Goal: Task Accomplishment & Management: Use online tool/utility

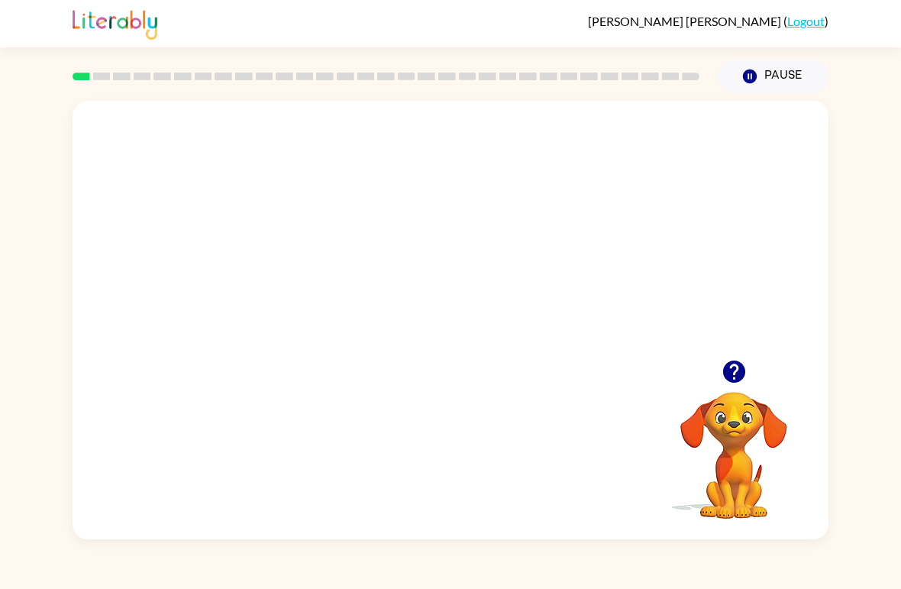
click at [624, 200] on video "Your browser must support playing .mp4 files to use Literably. Please try using…" at bounding box center [451, 230] width 756 height 259
click at [579, 524] on div "Your browser must support playing .mp4 files to use Literably. Please try using…" at bounding box center [451, 320] width 756 height 438
click at [577, 444] on div "Your browser must support playing .mp4 files to use Literably. Please try using…" at bounding box center [451, 320] width 756 height 438
click at [682, 460] on video "Your browser must support playing .mp4 files to use Literably. Please try using…" at bounding box center [733, 444] width 153 height 153
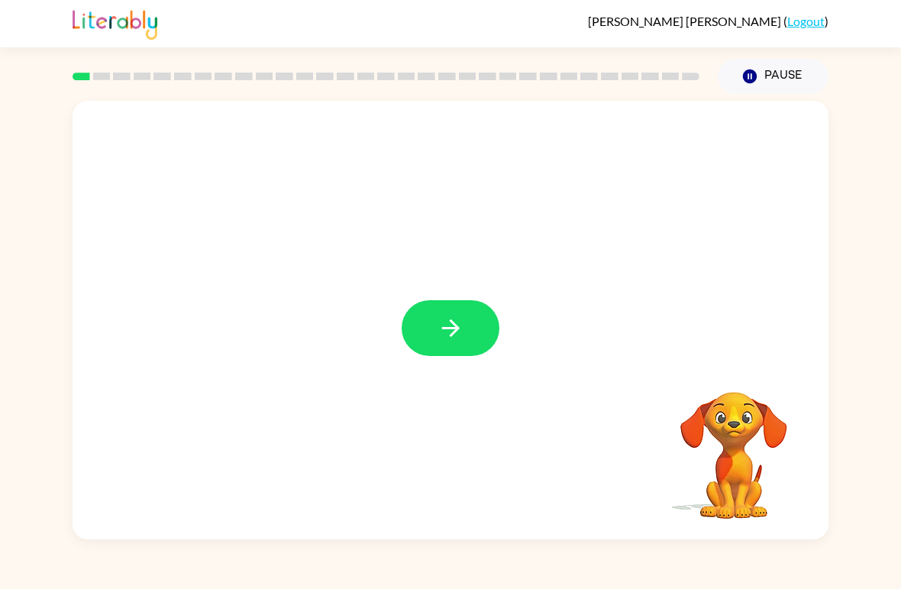
click at [458, 314] on button "button" at bounding box center [451, 328] width 98 height 56
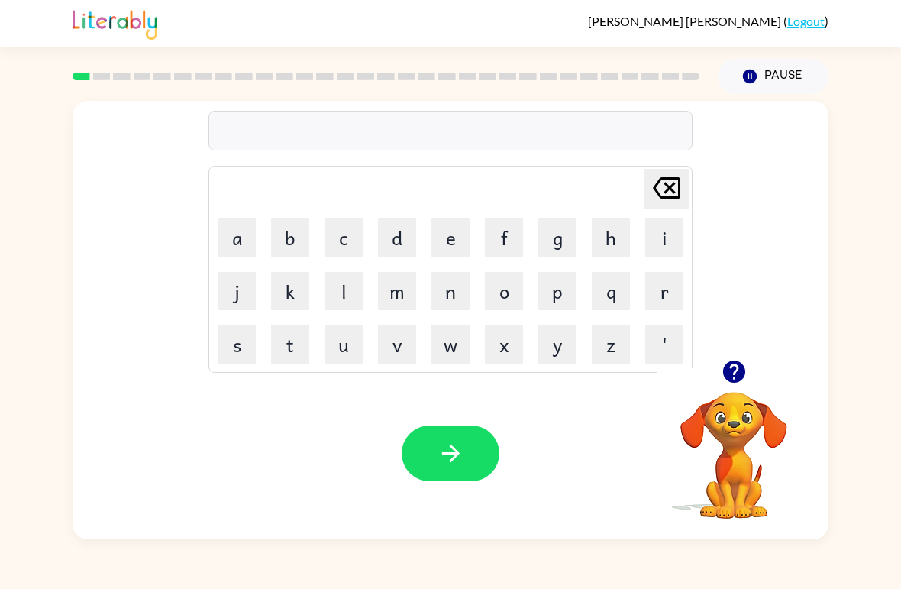
click at [511, 242] on button "f" at bounding box center [504, 237] width 38 height 38
click at [497, 292] on button "o" at bounding box center [504, 291] width 38 height 38
click at [663, 283] on button "r" at bounding box center [664, 291] width 38 height 38
click at [508, 292] on button "o" at bounding box center [504, 291] width 38 height 38
click at [667, 292] on button "r" at bounding box center [664, 291] width 38 height 38
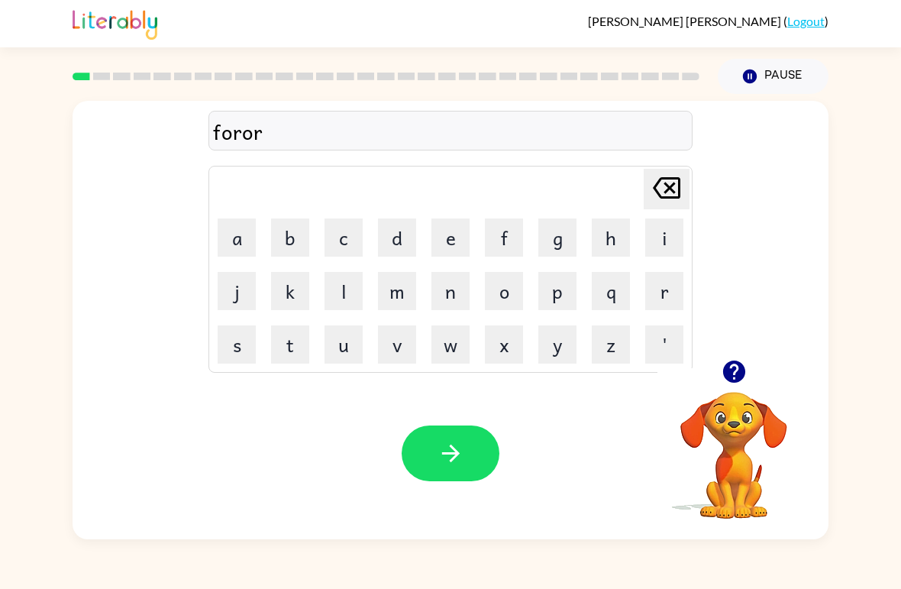
click at [434, 463] on button "button" at bounding box center [451, 453] width 98 height 56
click at [669, 302] on button "r" at bounding box center [664, 291] width 38 height 38
click at [507, 292] on button "o" at bounding box center [504, 291] width 38 height 38
click at [345, 346] on button "u" at bounding box center [343, 344] width 38 height 38
click at [452, 291] on button "n" at bounding box center [450, 291] width 38 height 38
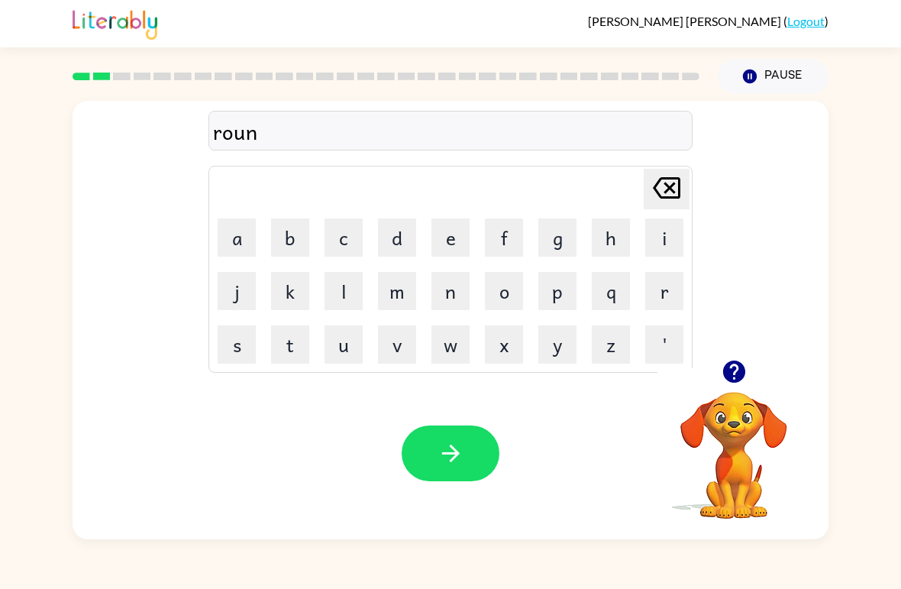
click at [398, 245] on button "d" at bounding box center [397, 237] width 38 height 38
click at [462, 472] on button "button" at bounding box center [451, 453] width 98 height 56
click at [393, 301] on button "m" at bounding box center [397, 291] width 38 height 38
click at [230, 238] on button "a" at bounding box center [237, 237] width 38 height 38
click at [237, 347] on button "s" at bounding box center [237, 344] width 38 height 38
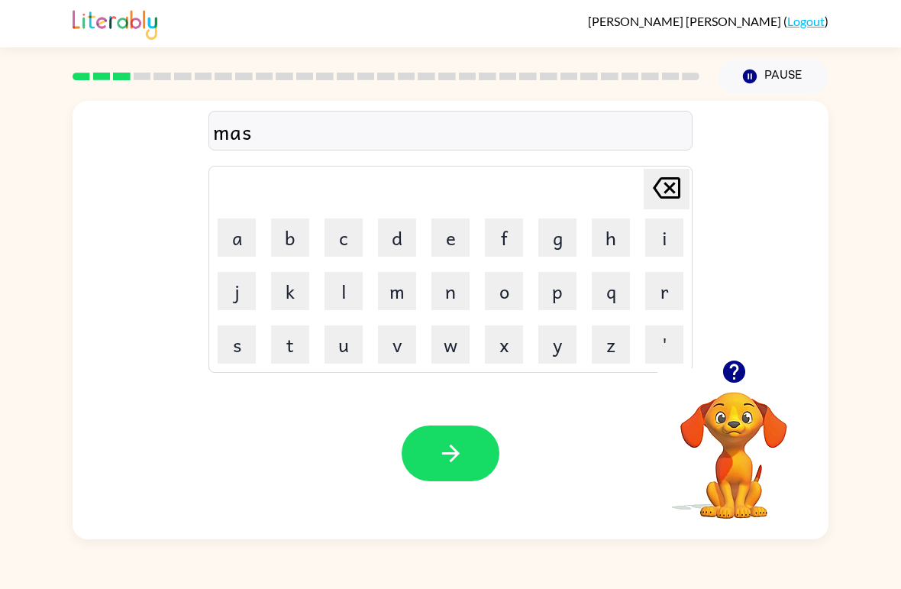
click at [602, 237] on button "h" at bounding box center [611, 237] width 38 height 38
click at [447, 235] on button "e" at bounding box center [450, 237] width 38 height 38
click at [439, 299] on button "n" at bounding box center [450, 291] width 38 height 38
click at [477, 469] on button "button" at bounding box center [451, 453] width 98 height 56
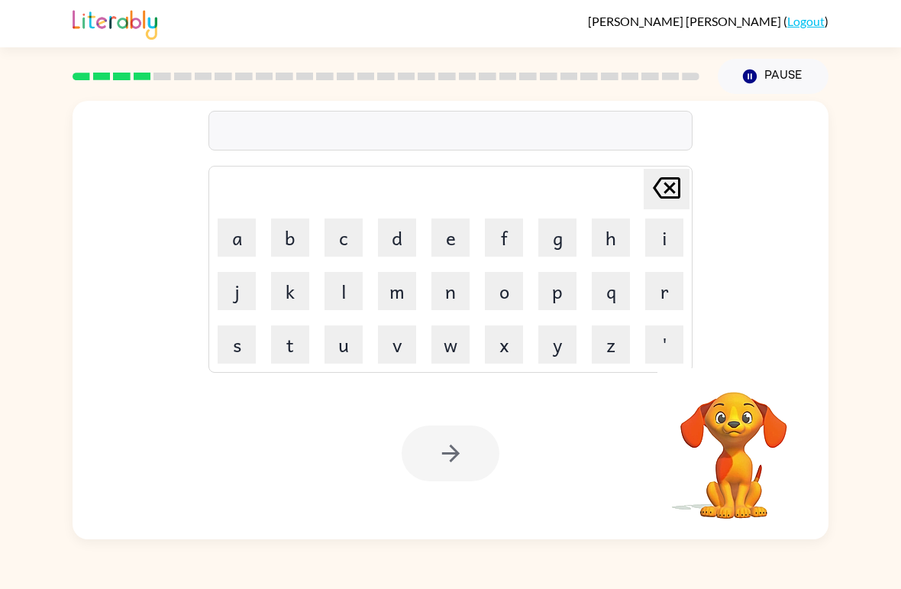
click at [290, 339] on button "t" at bounding box center [290, 344] width 38 height 38
click at [656, 295] on button "r" at bounding box center [664, 291] width 38 height 38
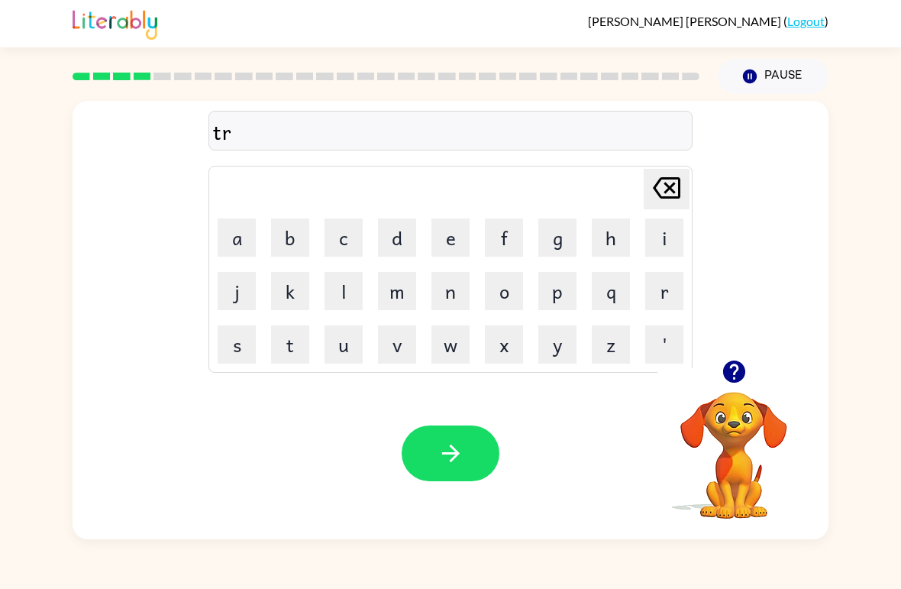
click at [447, 238] on button "e" at bounding box center [450, 237] width 38 height 38
click at [662, 242] on button "i" at bounding box center [664, 237] width 38 height 38
click at [443, 289] on button "n" at bounding box center [450, 291] width 38 height 38
click at [442, 455] on icon "button" at bounding box center [450, 453] width 27 height 27
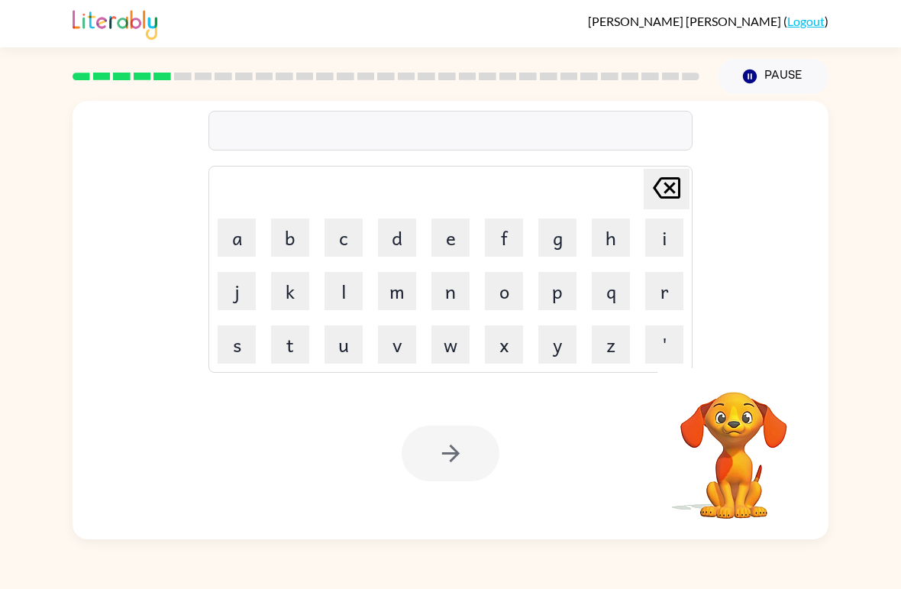
click at [398, 236] on button "d" at bounding box center [397, 237] width 38 height 38
click at [451, 231] on button "e" at bounding box center [450, 237] width 38 height 38
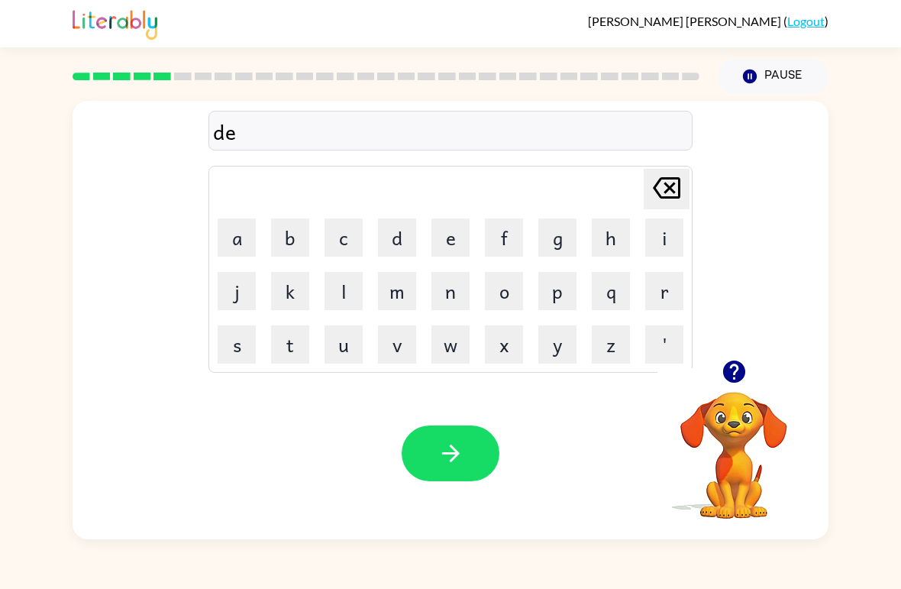
click at [506, 238] on button "f" at bounding box center [504, 237] width 38 height 38
click at [667, 197] on icon at bounding box center [666, 187] width 27 height 21
click at [666, 197] on icon at bounding box center [666, 187] width 27 height 21
click at [647, 253] on button "i" at bounding box center [664, 237] width 38 height 38
click at [508, 247] on button "f" at bounding box center [504, 237] width 38 height 38
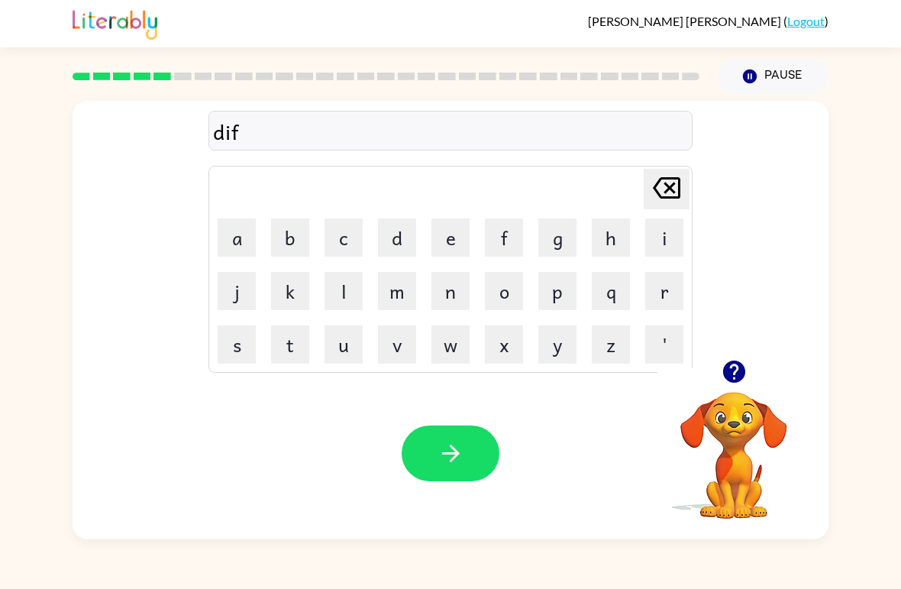
click at [457, 239] on button "e" at bounding box center [450, 237] width 38 height 38
click at [729, 415] on video "Your browser must support playing .mp4 files to use Literably. Please try using…" at bounding box center [733, 444] width 153 height 153
click at [731, 376] on icon "button" at bounding box center [733, 371] width 22 height 22
click at [450, 295] on button "n" at bounding box center [450, 291] width 38 height 38
click at [247, 338] on button "s" at bounding box center [237, 344] width 38 height 38
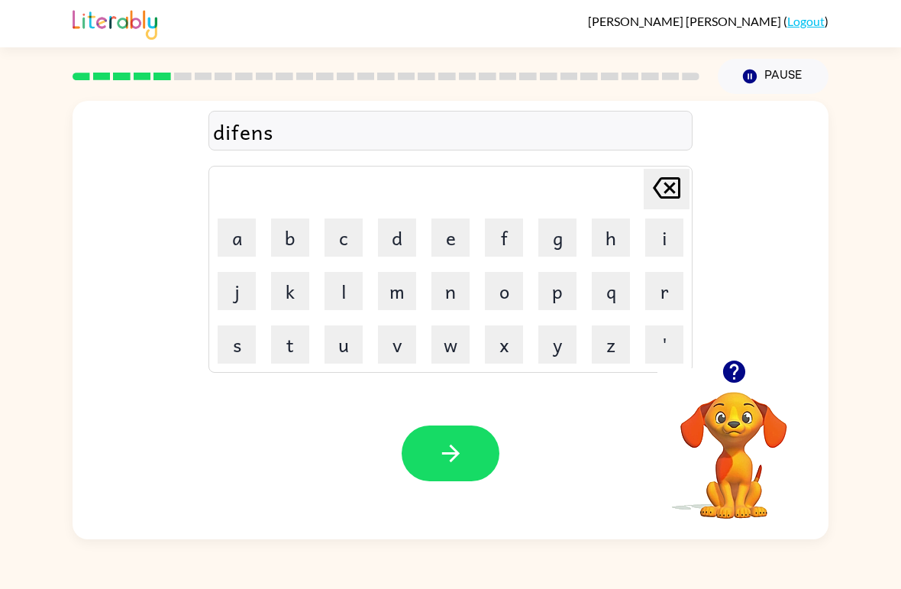
click at [648, 238] on button "i" at bounding box center [664, 237] width 38 height 38
click at [738, 372] on icon "button" at bounding box center [733, 371] width 22 height 22
click at [438, 460] on icon "button" at bounding box center [450, 453] width 27 height 27
click at [350, 242] on button "c" at bounding box center [343, 237] width 38 height 38
click at [249, 240] on button "a" at bounding box center [237, 237] width 38 height 38
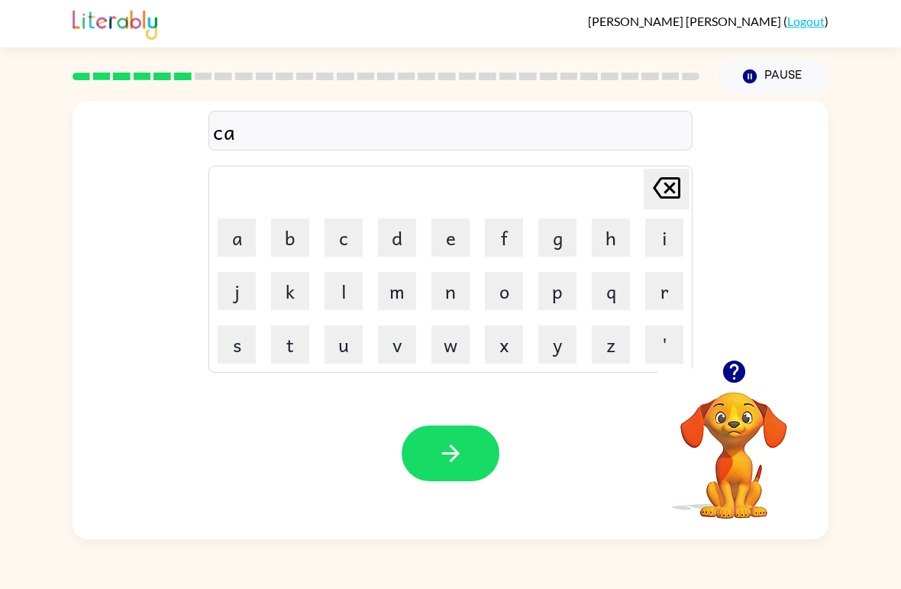
click at [350, 244] on button "c" at bounding box center [343, 237] width 38 height 38
click at [450, 241] on button "e" at bounding box center [450, 237] width 38 height 38
click at [661, 234] on button "i" at bounding box center [664, 237] width 38 height 38
click at [236, 285] on button "j" at bounding box center [237, 291] width 38 height 38
click at [505, 294] on button "o" at bounding box center [504, 291] width 38 height 38
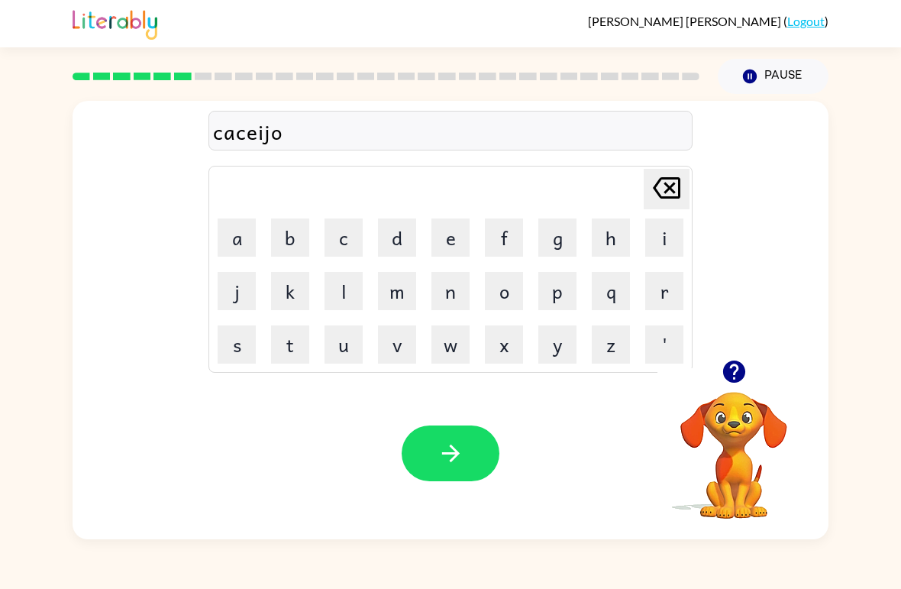
click at [460, 288] on button "n" at bounding box center [450, 291] width 38 height 38
click at [442, 457] on icon "button" at bounding box center [450, 453] width 27 height 27
click at [350, 234] on button "c" at bounding box center [343, 237] width 38 height 38
click at [240, 232] on button "a" at bounding box center [237, 237] width 38 height 38
click at [671, 292] on button "r" at bounding box center [664, 291] width 38 height 38
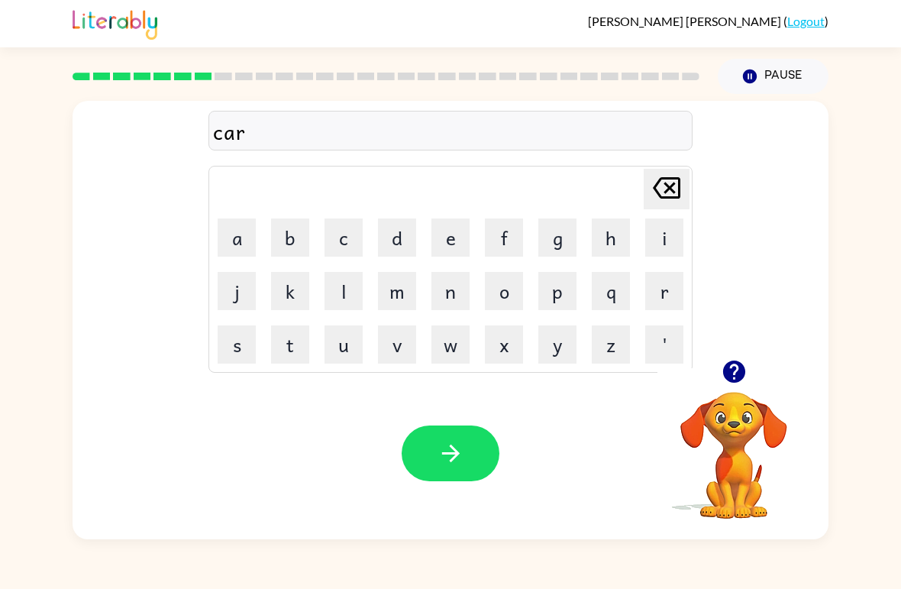
click at [509, 292] on button "o" at bounding box center [504, 291] width 38 height 38
click at [351, 282] on button "l" at bounding box center [343, 291] width 38 height 38
click at [469, 467] on button "button" at bounding box center [451, 453] width 98 height 56
click at [397, 292] on button "m" at bounding box center [397, 291] width 38 height 38
click at [657, 237] on button "i" at bounding box center [664, 237] width 38 height 38
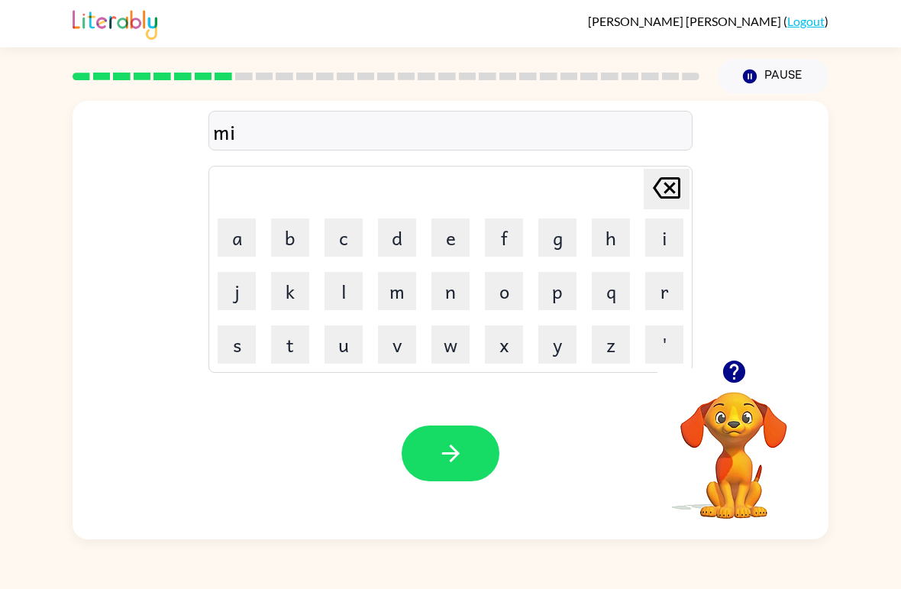
click at [666, 289] on button "r" at bounding box center [664, 291] width 38 height 38
click at [241, 281] on button "j" at bounding box center [237, 291] width 38 height 38
click at [671, 202] on icon "[PERSON_NAME] last character input" at bounding box center [666, 187] width 37 height 37
click at [238, 243] on button "a" at bounding box center [237, 237] width 38 height 38
click at [345, 236] on button "c" at bounding box center [343, 237] width 38 height 38
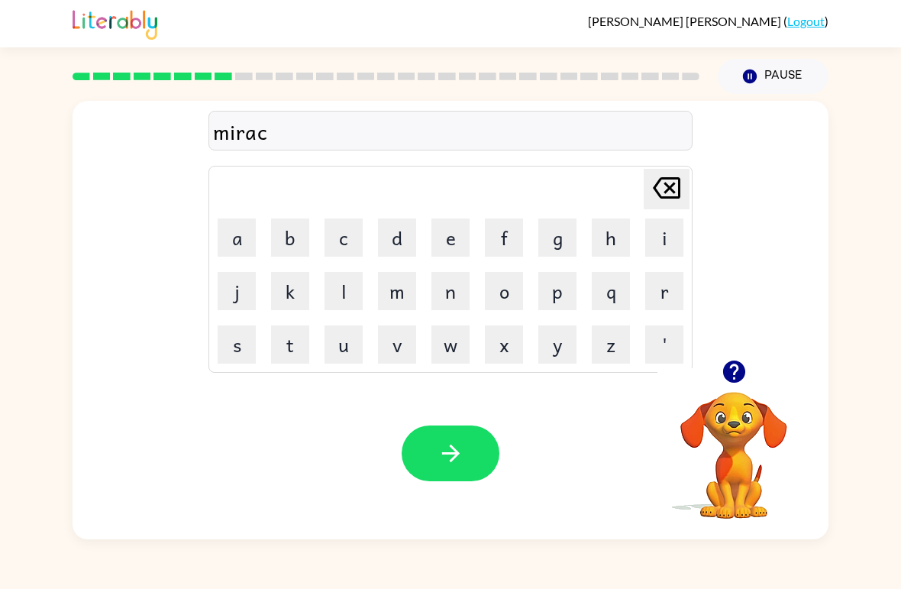
click at [517, 284] on button "o" at bounding box center [504, 291] width 38 height 38
click at [344, 279] on button "l" at bounding box center [343, 291] width 38 height 38
click at [444, 461] on icon "button" at bounding box center [450, 453] width 27 height 27
click at [400, 292] on button "m" at bounding box center [397, 291] width 38 height 38
click at [445, 233] on button "e" at bounding box center [450, 237] width 38 height 38
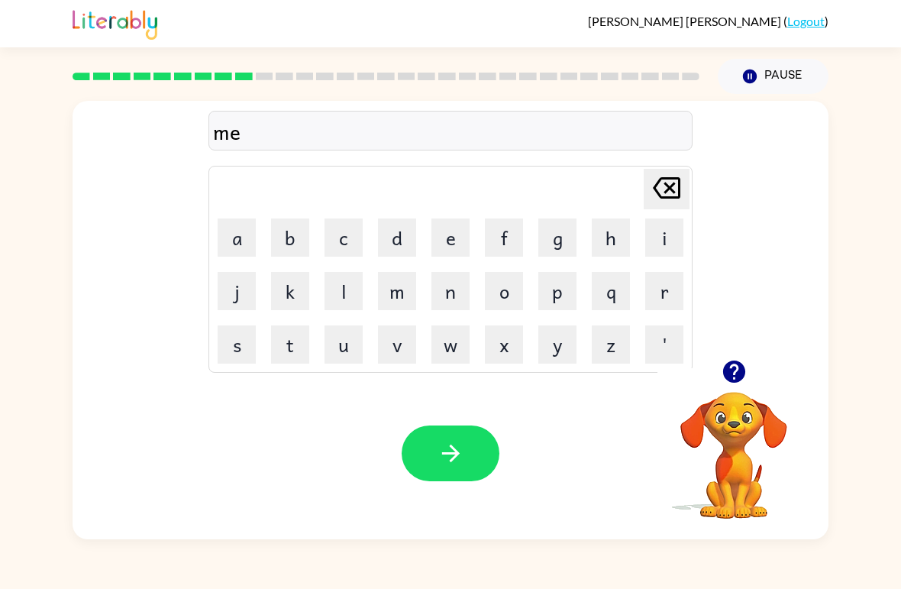
click at [362, 245] on button "c" at bounding box center [343, 237] width 38 height 38
click at [677, 180] on icon at bounding box center [666, 187] width 27 height 21
click at [398, 227] on button "d" at bounding box center [397, 237] width 38 height 38
click at [546, 179] on td "[PERSON_NAME] last character input" at bounding box center [450, 189] width 479 height 42
click at [411, 289] on button "m" at bounding box center [397, 291] width 38 height 38
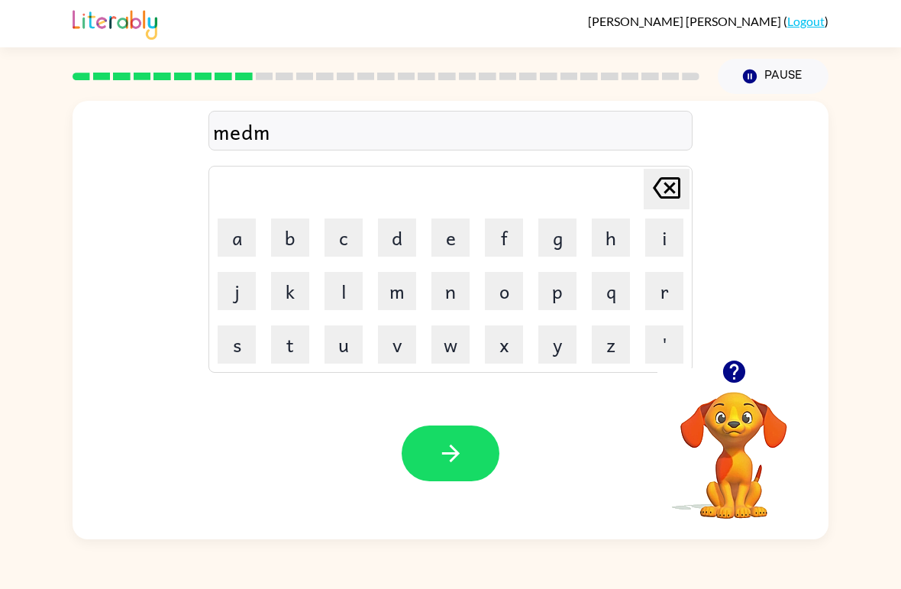
click at [513, 283] on button "o" at bounding box center [504, 291] width 38 height 38
click at [658, 292] on button "r" at bounding box center [664, 291] width 38 height 38
click at [461, 297] on button "n" at bounding box center [450, 291] width 38 height 38
click at [658, 247] on button "i" at bounding box center [664, 237] width 38 height 38
click at [450, 305] on button "n" at bounding box center [450, 291] width 38 height 38
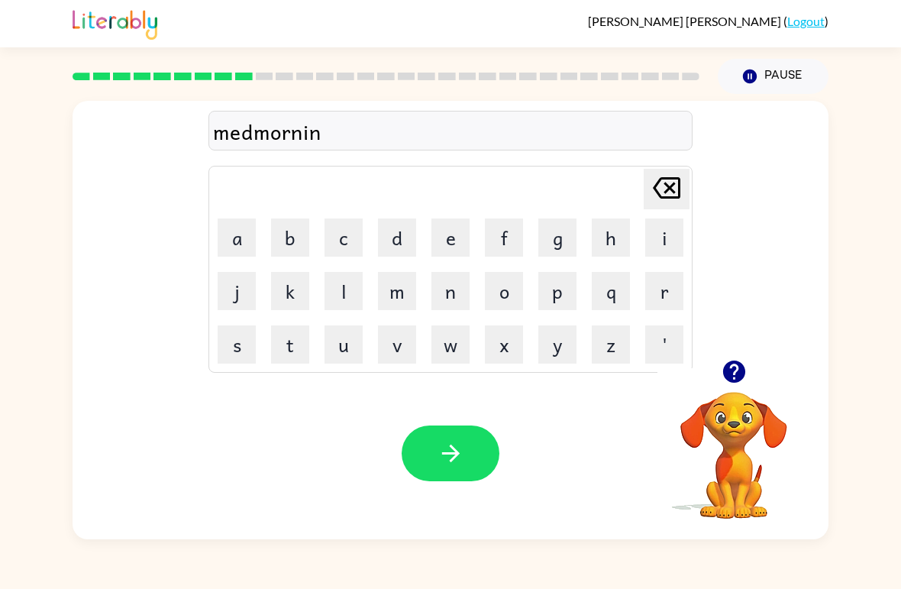
click at [547, 241] on button "g" at bounding box center [557, 237] width 38 height 38
click at [468, 456] on button "button" at bounding box center [451, 453] width 98 height 56
click at [395, 254] on button "d" at bounding box center [397, 237] width 38 height 38
click at [670, 240] on button "i" at bounding box center [664, 237] width 38 height 38
click at [253, 337] on button "s" at bounding box center [237, 344] width 38 height 38
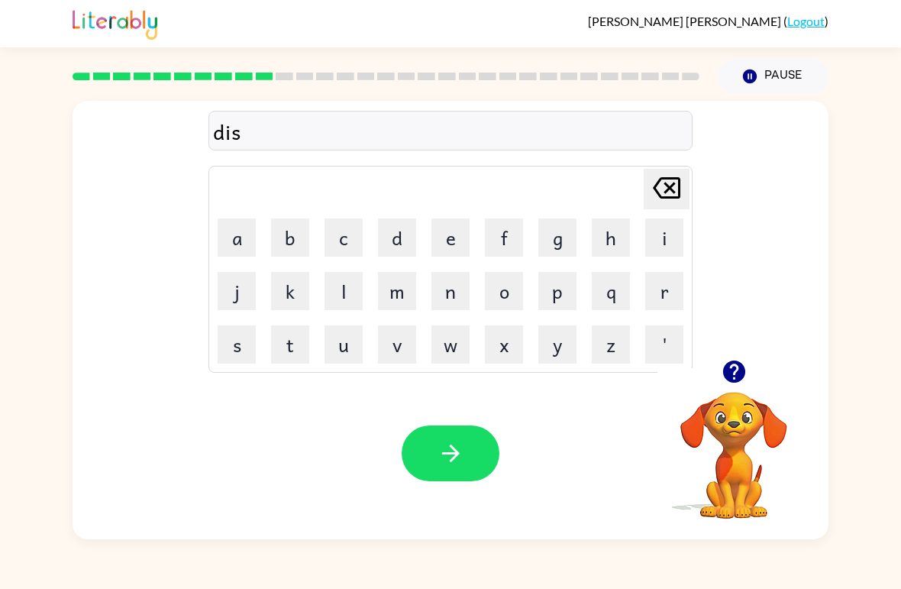
click at [837, 578] on div "[PERSON_NAME] ( Logout ) Pause Pause dis Delete Delete last character input a b…" at bounding box center [450, 294] width 901 height 589
click at [287, 347] on button "t" at bounding box center [290, 344] width 38 height 38
click at [666, 301] on button "r" at bounding box center [664, 291] width 38 height 38
click at [506, 282] on button "o" at bounding box center [504, 291] width 38 height 38
click at [232, 348] on button "s" at bounding box center [237, 344] width 38 height 38
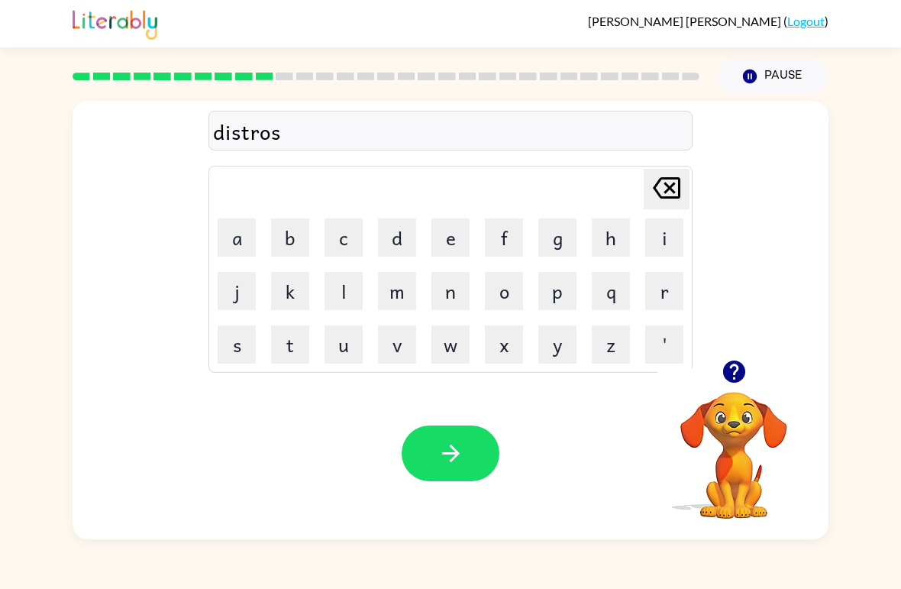
click at [301, 344] on button "t" at bounding box center [290, 344] width 38 height 38
click at [464, 457] on button "button" at bounding box center [451, 453] width 98 height 56
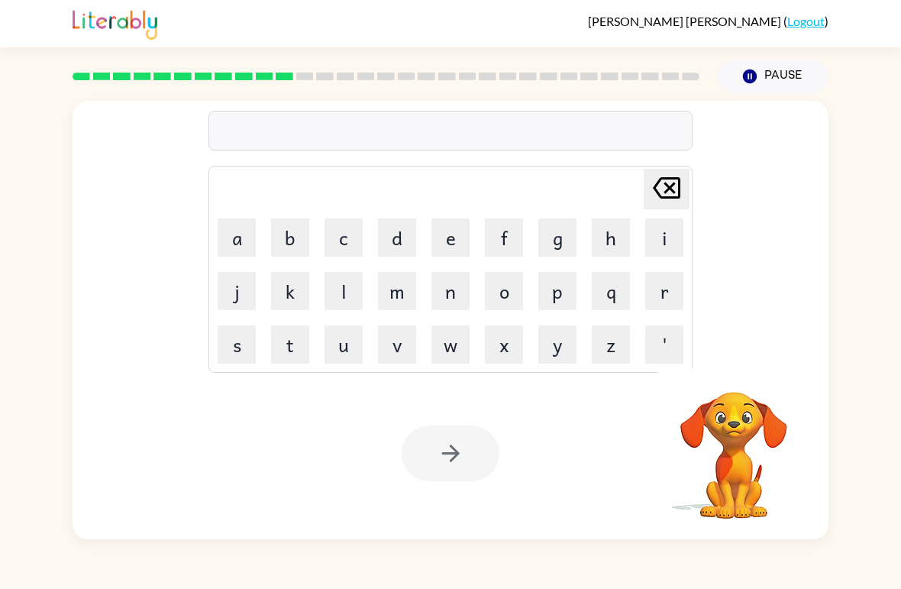
click at [663, 297] on button "r" at bounding box center [664, 291] width 38 height 38
click at [515, 295] on button "o" at bounding box center [504, 291] width 38 height 38
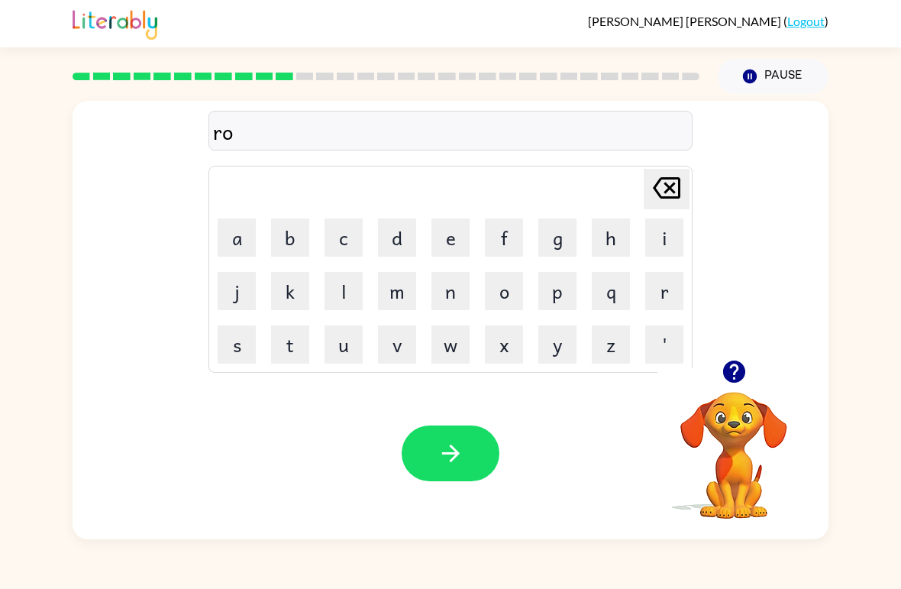
click at [509, 290] on button "o" at bounding box center [504, 291] width 38 height 38
click at [658, 188] on icon "[PERSON_NAME] last character input" at bounding box center [666, 187] width 37 height 37
click at [347, 346] on button "u" at bounding box center [343, 344] width 38 height 38
click at [390, 238] on button "d" at bounding box center [397, 237] width 38 height 38
click at [478, 455] on button "button" at bounding box center [451, 453] width 98 height 56
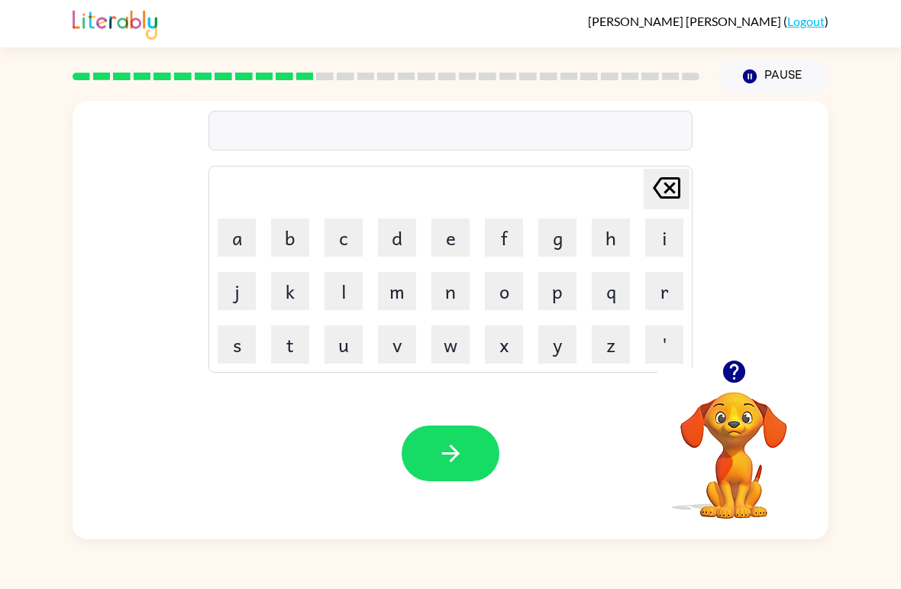
click at [346, 334] on button "u" at bounding box center [343, 344] width 38 height 38
click at [563, 296] on button "p" at bounding box center [557, 291] width 38 height 38
click at [557, 256] on button "g" at bounding box center [557, 237] width 38 height 38
click at [665, 295] on button "r" at bounding box center [664, 291] width 38 height 38
click at [456, 239] on button "e" at bounding box center [450, 237] width 38 height 38
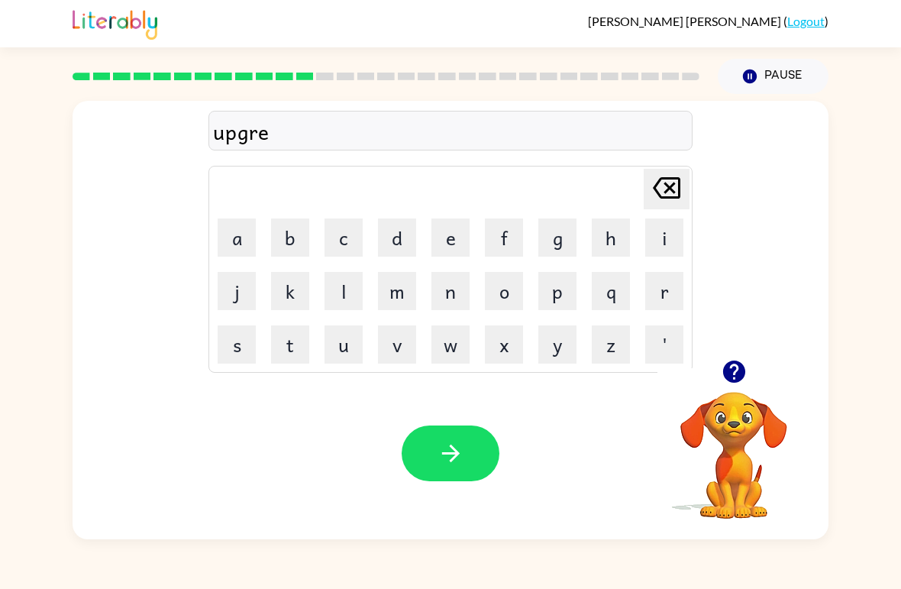
click at [672, 238] on button "i" at bounding box center [664, 237] width 38 height 38
click at [402, 237] on button "d" at bounding box center [397, 237] width 38 height 38
click at [434, 447] on button "button" at bounding box center [451, 453] width 98 height 56
click at [399, 290] on button "m" at bounding box center [397, 291] width 38 height 38
click at [236, 234] on button "a" at bounding box center [237, 237] width 38 height 38
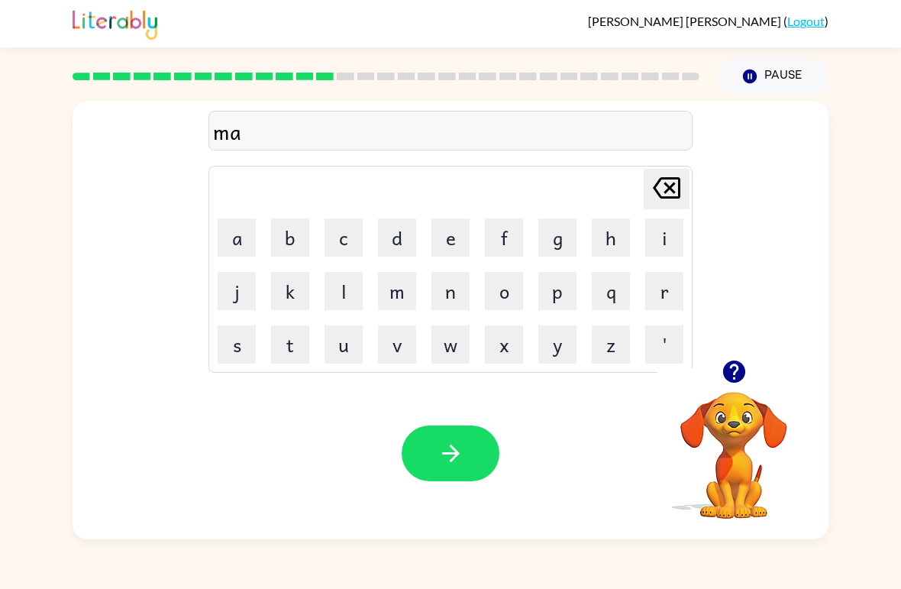
click at [561, 246] on button "g" at bounding box center [557, 237] width 38 height 38
click at [454, 298] on button "n" at bounding box center [450, 291] width 38 height 38
click at [452, 244] on button "e" at bounding box center [450, 237] width 38 height 38
click at [241, 349] on button "s" at bounding box center [237, 344] width 38 height 38
click at [895, 561] on div "[PERSON_NAME] ( Logout ) Pause Pause magnes Delete Delete last character input …" at bounding box center [450, 294] width 901 height 589
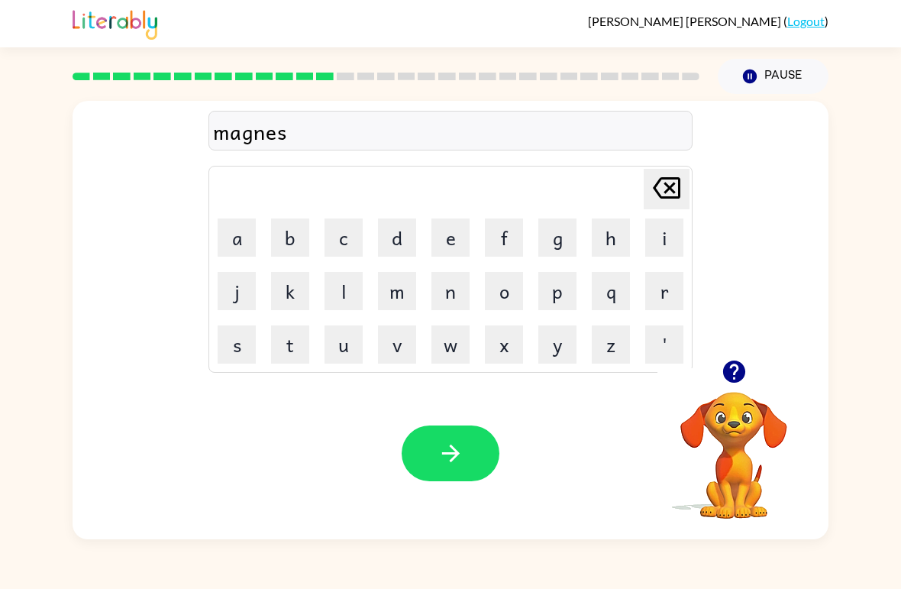
click at [485, 461] on button "button" at bounding box center [451, 453] width 98 height 56
click at [744, 373] on icon "button" at bounding box center [733, 371] width 22 height 22
click at [298, 244] on button "b" at bounding box center [290, 237] width 38 height 38
click at [502, 295] on button "o" at bounding box center [504, 291] width 38 height 38
click at [343, 357] on button "u" at bounding box center [343, 344] width 38 height 38
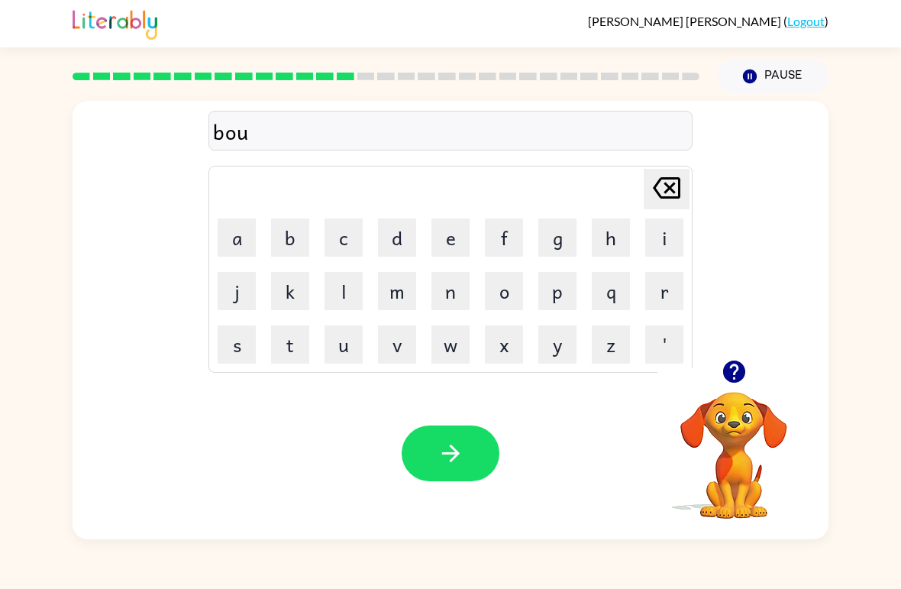
click at [457, 297] on button "n" at bounding box center [450, 291] width 38 height 38
click at [455, 231] on button "e" at bounding box center [450, 237] width 38 height 38
click at [240, 345] on button "s" at bounding box center [237, 344] width 38 height 38
click at [453, 437] on button "button" at bounding box center [451, 453] width 98 height 56
click at [225, 344] on button "s" at bounding box center [237, 344] width 38 height 38
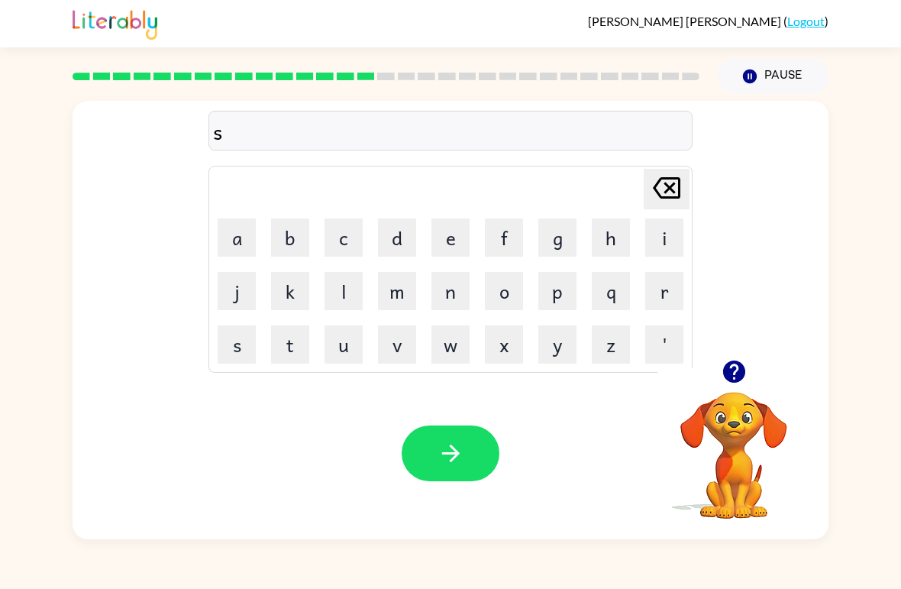
click at [342, 338] on button "u" at bounding box center [343, 344] width 38 height 38
click at [488, 290] on button "o" at bounding box center [504, 291] width 38 height 38
click at [866, 439] on div "suo Delete Delete last character input a b c d e f g h i j k l m n o p q r s t …" at bounding box center [450, 316] width 901 height 445
click at [655, 295] on button "r" at bounding box center [664, 291] width 38 height 38
click at [453, 467] on button "button" at bounding box center [451, 453] width 98 height 56
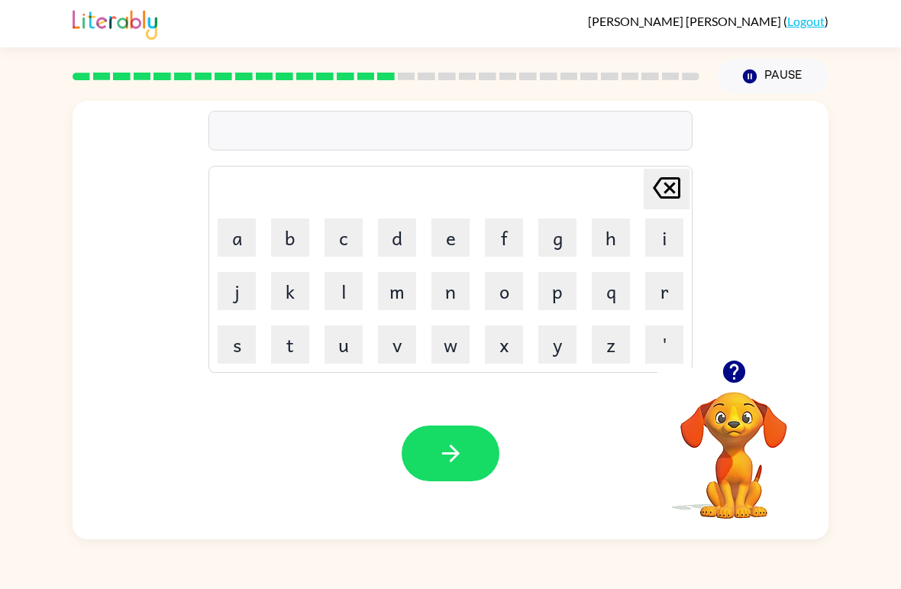
click at [558, 240] on button "g" at bounding box center [557, 237] width 38 height 38
click at [666, 295] on button "r" at bounding box center [664, 291] width 38 height 38
click at [237, 232] on button "a" at bounding box center [237, 237] width 38 height 38
click at [392, 282] on button "m" at bounding box center [397, 291] width 38 height 38
click at [418, 450] on button "button" at bounding box center [451, 453] width 98 height 56
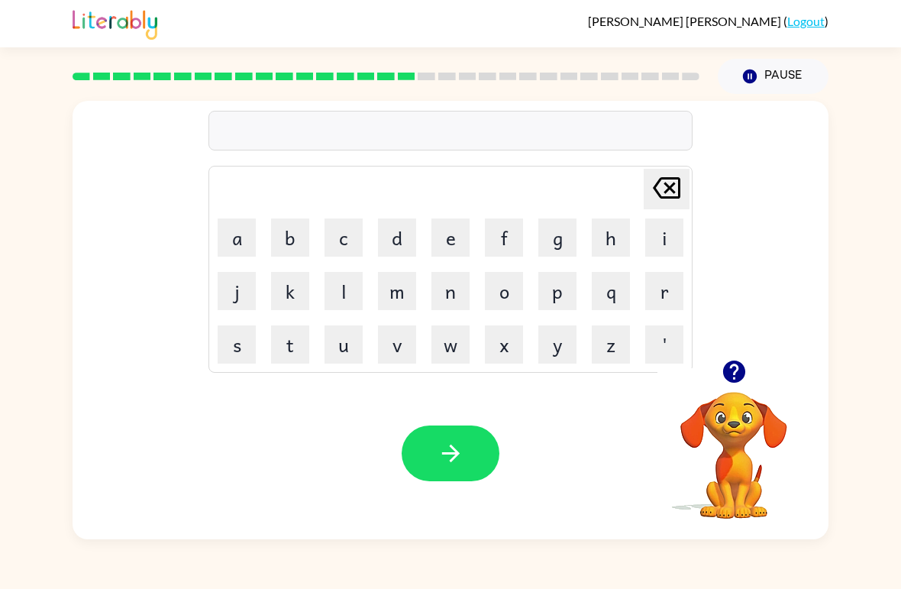
click at [411, 344] on button "v" at bounding box center [397, 344] width 38 height 38
click at [457, 247] on button "e" at bounding box center [450, 237] width 38 height 38
click at [663, 197] on icon at bounding box center [666, 187] width 27 height 21
click at [9, 496] on div "v [PERSON_NAME] last character input a b c d e f g h i j k l m n o p q r s t u …" at bounding box center [450, 316] width 901 height 445
click at [659, 195] on icon at bounding box center [666, 187] width 27 height 21
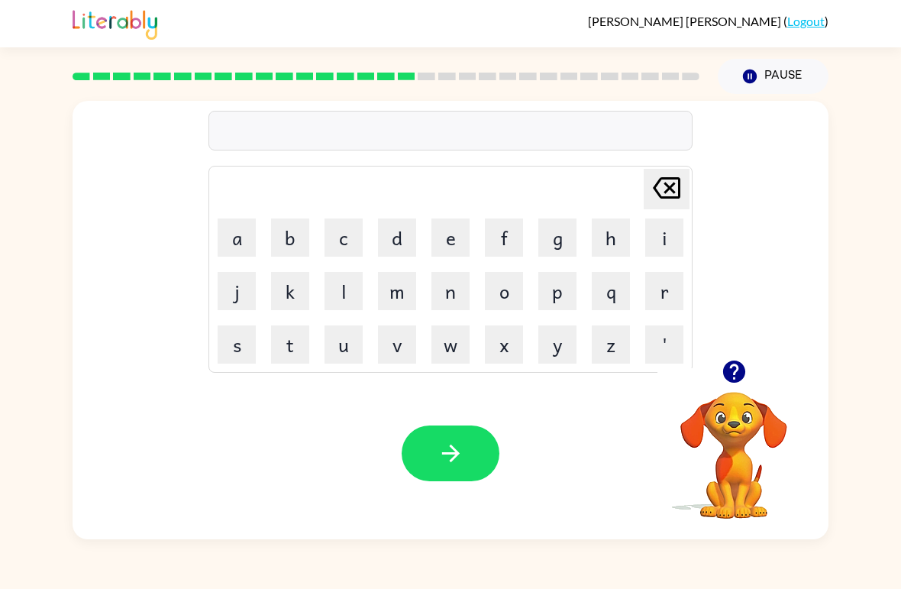
click at [725, 363] on icon "button" at bounding box center [734, 371] width 27 height 27
click at [737, 379] on icon "button" at bounding box center [733, 371] width 22 height 22
click at [305, 234] on button "b" at bounding box center [290, 237] width 38 height 38
click at [658, 305] on button "r" at bounding box center [664, 291] width 38 height 38
click at [451, 240] on button "e" at bounding box center [450, 237] width 38 height 38
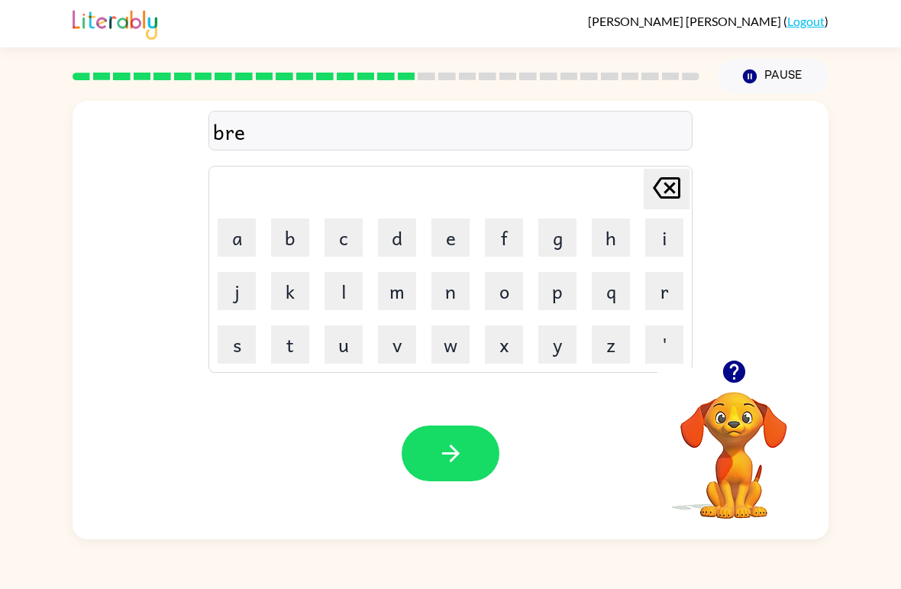
click at [455, 293] on button "n" at bounding box center [450, 291] width 38 height 38
click at [677, 181] on icon "[PERSON_NAME] last character input" at bounding box center [666, 187] width 37 height 37
click at [397, 281] on button "m" at bounding box center [397, 291] width 38 height 38
click at [661, 236] on button "i" at bounding box center [664, 237] width 38 height 38
click at [453, 304] on button "n" at bounding box center [450, 291] width 38 height 38
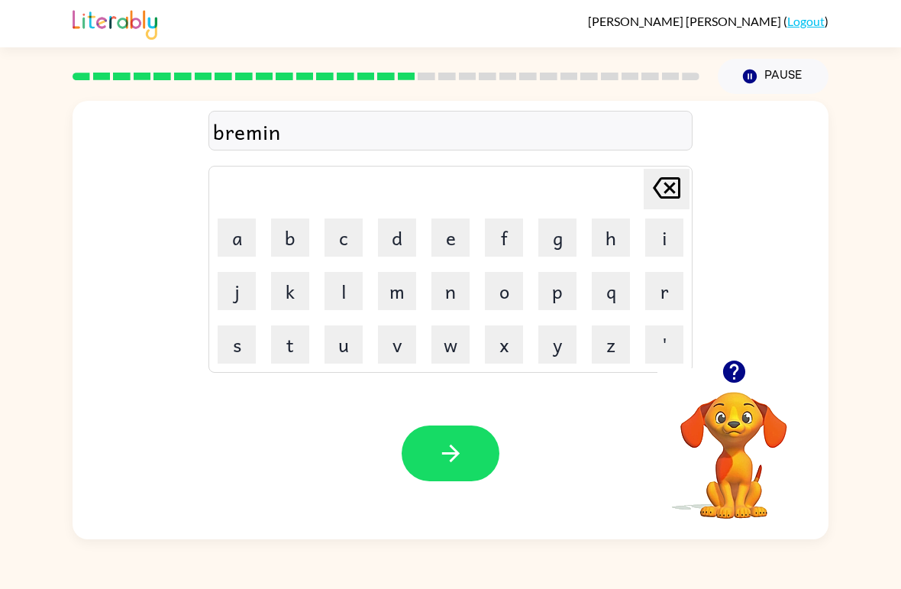
click at [563, 237] on button "g" at bounding box center [557, 237] width 38 height 38
click at [447, 469] on button "button" at bounding box center [451, 453] width 98 height 56
click at [666, 304] on button "r" at bounding box center [664, 291] width 38 height 38
click at [448, 242] on button "e" at bounding box center [450, 237] width 38 height 38
click at [231, 337] on button "s" at bounding box center [237, 344] width 38 height 38
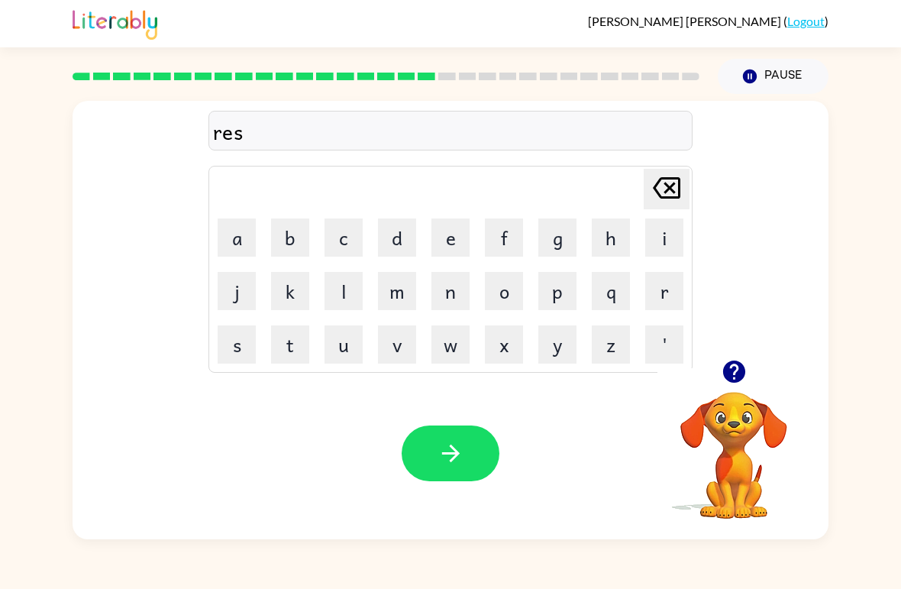
click at [356, 234] on button "c" at bounding box center [343, 237] width 38 height 38
click at [657, 256] on button "i" at bounding box center [664, 237] width 38 height 38
click at [447, 237] on button "e" at bounding box center [450, 237] width 38 height 38
click at [247, 334] on button "s" at bounding box center [237, 344] width 38 height 38
click at [276, 335] on button "t" at bounding box center [290, 344] width 38 height 38
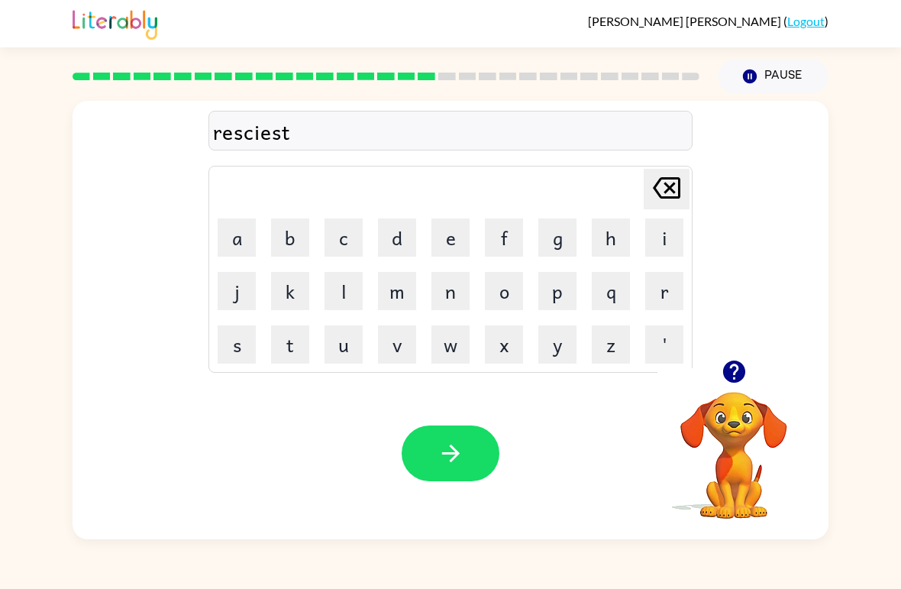
click at [449, 450] on icon "button" at bounding box center [450, 453] width 27 height 27
click at [237, 250] on button "a" at bounding box center [237, 237] width 38 height 38
click at [647, 297] on button "r" at bounding box center [664, 291] width 38 height 38
click at [292, 337] on button "t" at bounding box center [290, 344] width 38 height 38
click at [339, 351] on button "u" at bounding box center [343, 344] width 38 height 38
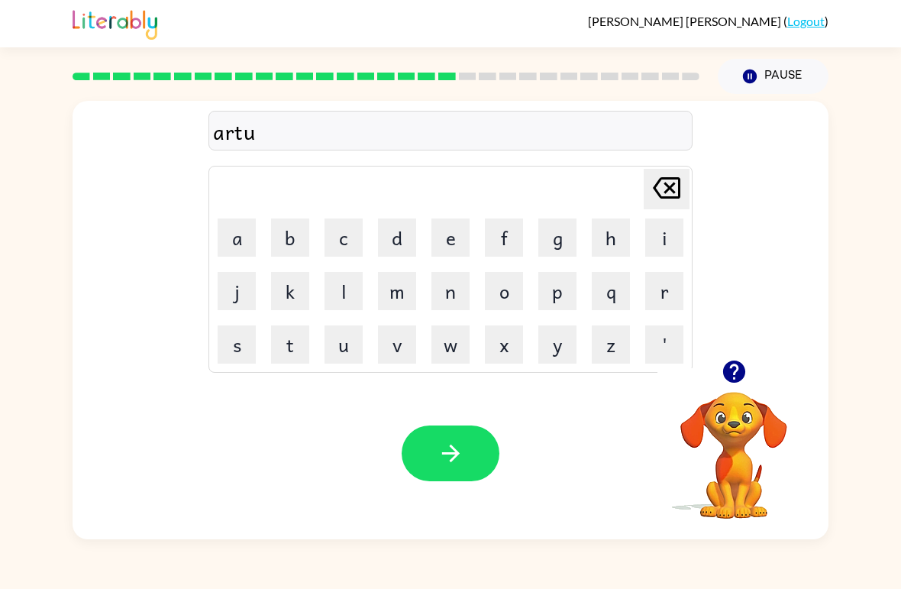
click at [454, 234] on button "e" at bounding box center [450, 237] width 38 height 38
click at [658, 232] on button "i" at bounding box center [664, 237] width 38 height 38
click at [406, 289] on button "m" at bounding box center [397, 291] width 38 height 38
click at [437, 440] on button "button" at bounding box center [451, 453] width 98 height 56
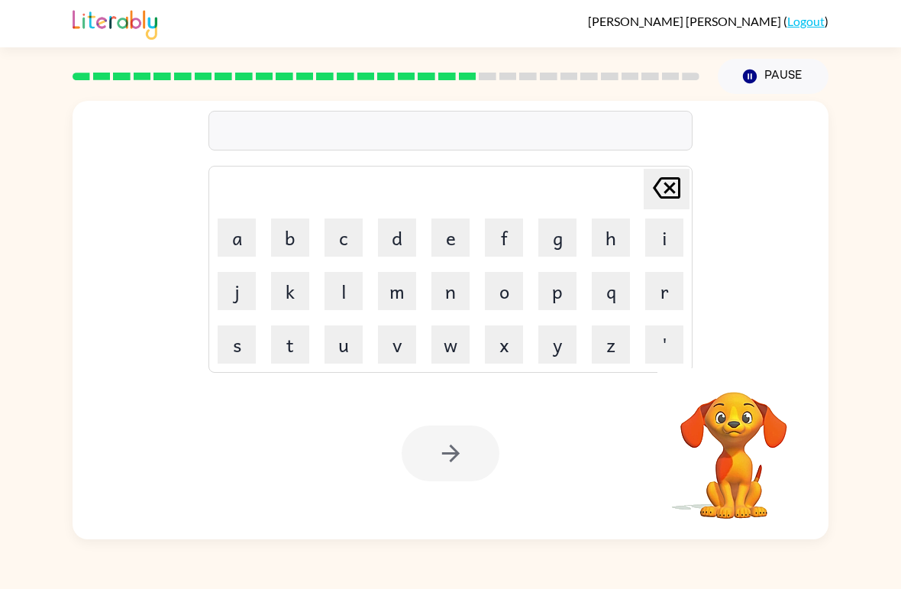
click at [490, 236] on button "f" at bounding box center [504, 237] width 38 height 38
click at [511, 298] on button "o" at bounding box center [504, 291] width 38 height 38
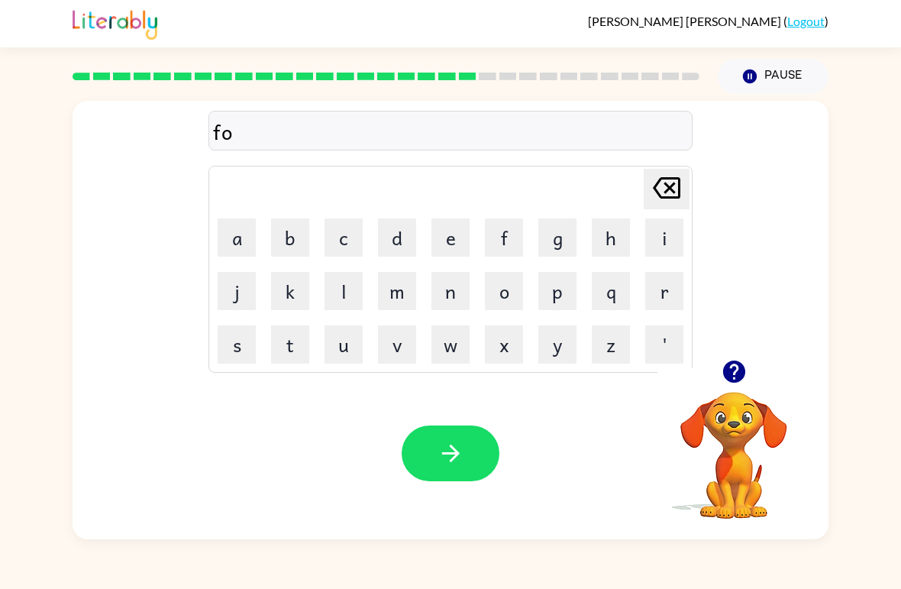
click at [343, 293] on button "l" at bounding box center [343, 291] width 38 height 38
click at [517, 301] on button "o" at bounding box center [504, 291] width 38 height 38
click at [346, 353] on button "u" at bounding box center [343, 344] width 38 height 38
click at [467, 451] on button "button" at bounding box center [451, 453] width 98 height 56
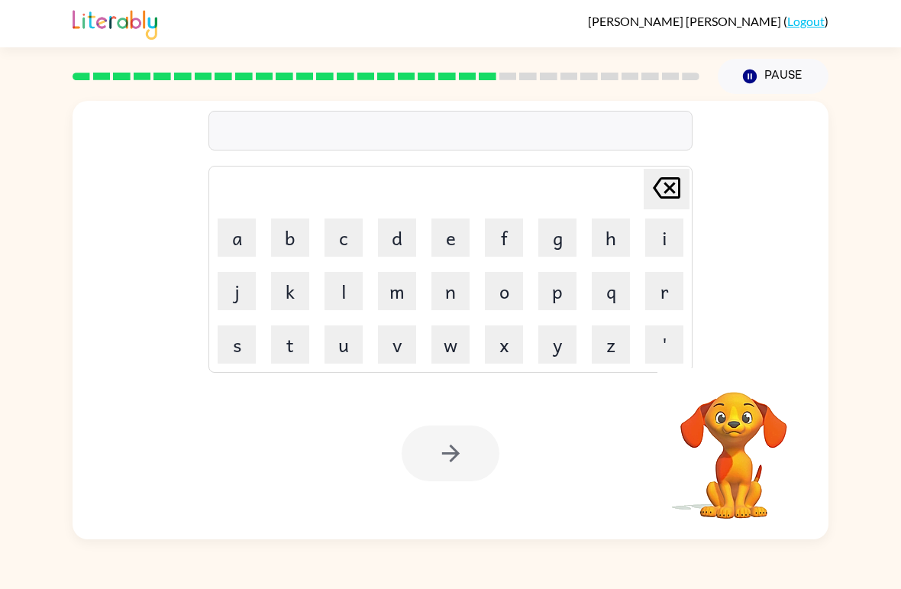
click at [231, 354] on button "s" at bounding box center [237, 344] width 38 height 38
click at [446, 239] on button "e" at bounding box center [450, 237] width 38 height 38
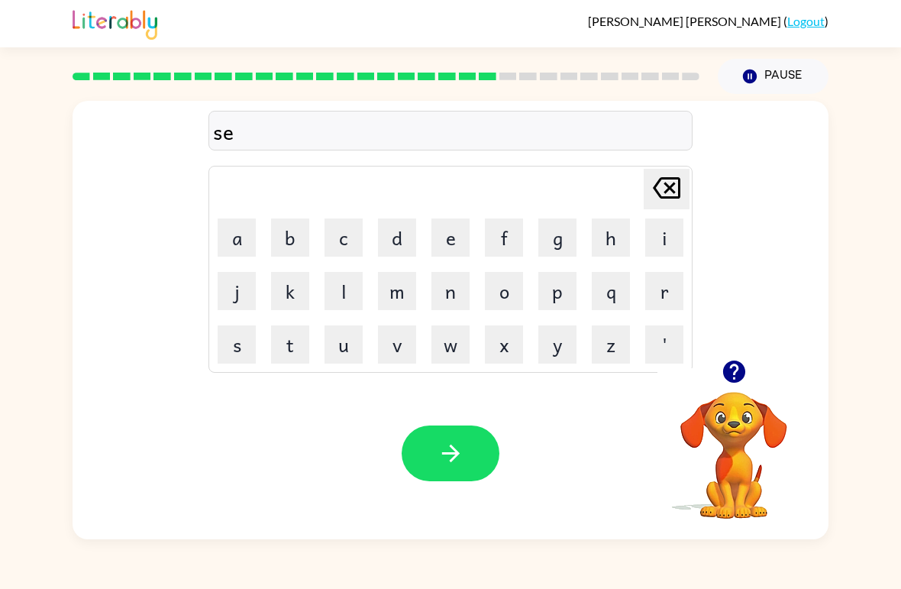
click at [438, 293] on button "n" at bounding box center [450, 291] width 38 height 38
click at [279, 354] on button "t" at bounding box center [290, 344] width 38 height 38
click at [450, 246] on button "e" at bounding box center [450, 237] width 38 height 38
click at [570, 297] on button "p" at bounding box center [557, 291] width 38 height 38
click at [671, 237] on button "i" at bounding box center [664, 237] width 38 height 38
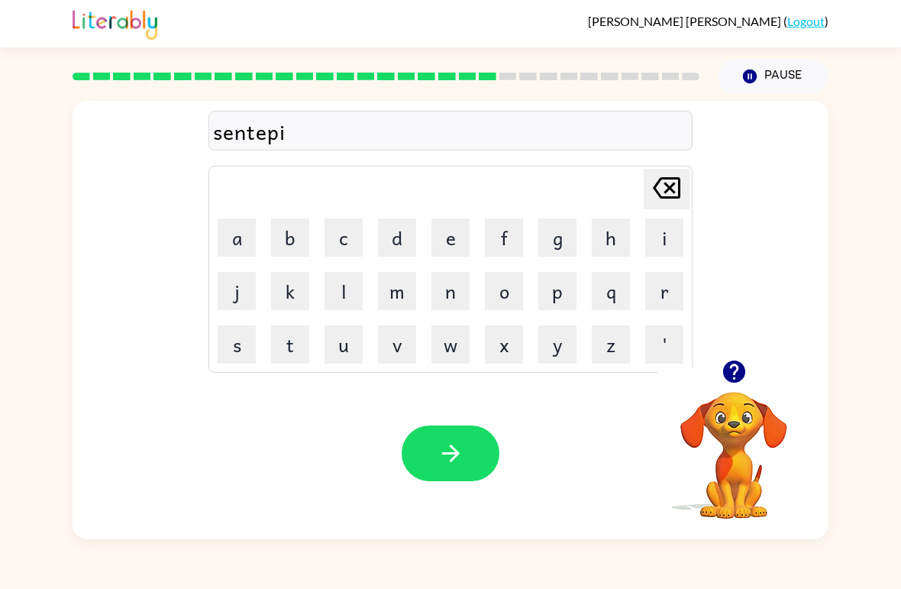
click at [399, 250] on button "d" at bounding box center [397, 237] width 38 height 38
click at [456, 435] on button "button" at bounding box center [451, 453] width 98 height 56
click at [355, 352] on button "u" at bounding box center [343, 344] width 38 height 38
click at [231, 336] on button "s" at bounding box center [237, 344] width 38 height 38
click at [293, 344] on button "t" at bounding box center [290, 344] width 38 height 38
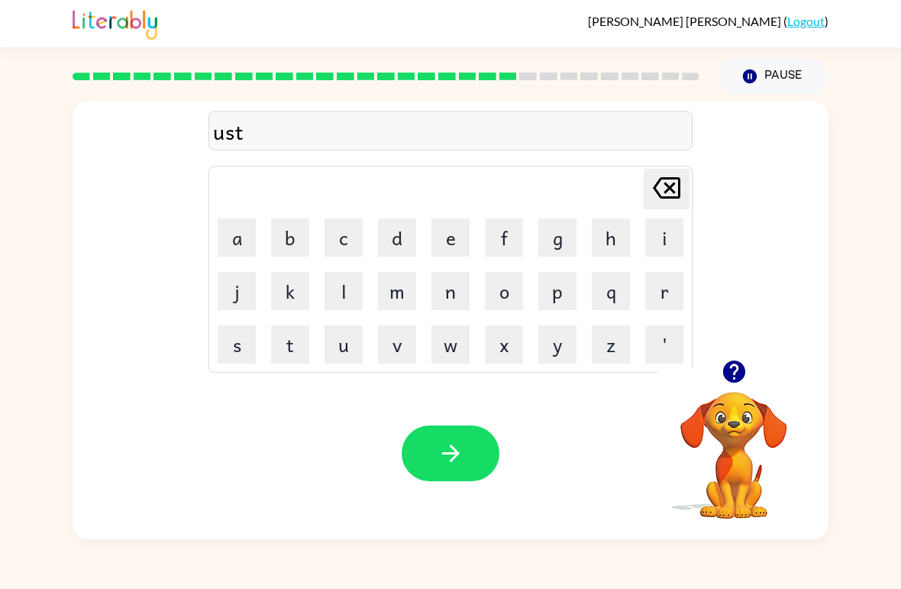
click at [466, 227] on button "e" at bounding box center [450, 237] width 38 height 38
click at [669, 234] on button "i" at bounding box center [664, 237] width 38 height 38
click at [465, 282] on button "n" at bounding box center [450, 291] width 38 height 38
click at [463, 457] on icon "button" at bounding box center [450, 453] width 27 height 27
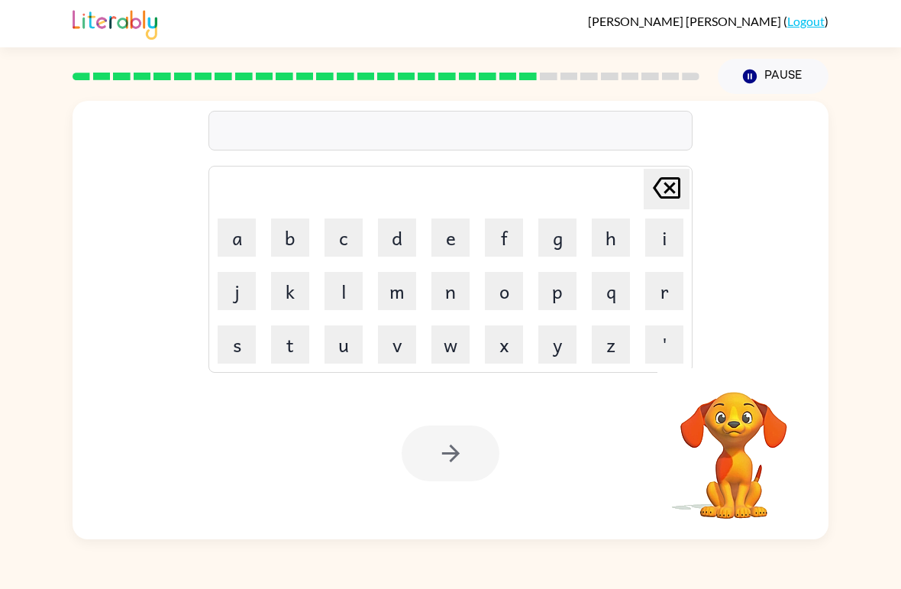
click at [505, 254] on button "f" at bounding box center [504, 237] width 38 height 38
click at [508, 295] on button "o" at bounding box center [504, 291] width 38 height 38
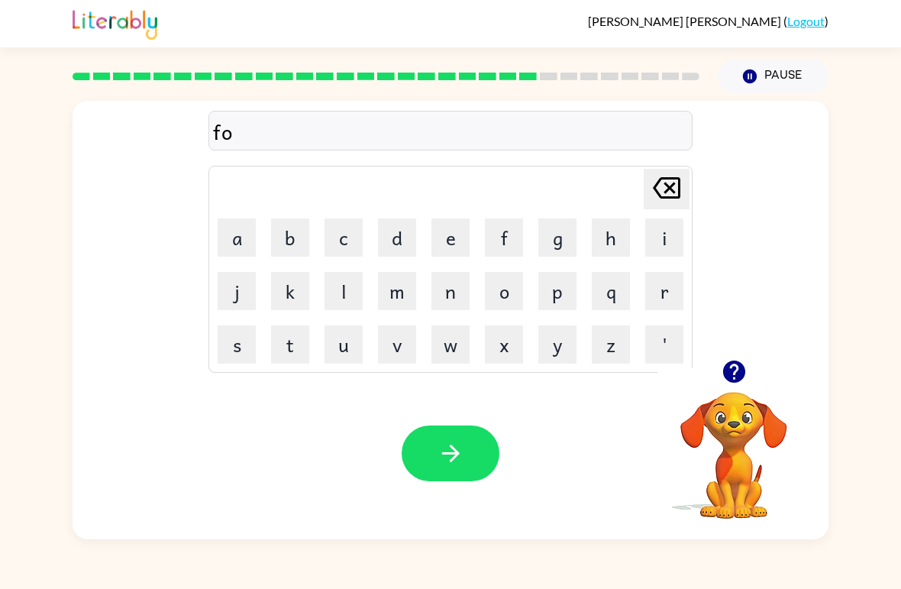
click at [667, 298] on button "r" at bounding box center [664, 291] width 38 height 38
click at [454, 348] on button "w" at bounding box center [450, 344] width 38 height 38
click at [512, 292] on button "o" at bounding box center [504, 291] width 38 height 38
click at [673, 285] on button "r" at bounding box center [664, 291] width 38 height 38
click at [397, 247] on button "d" at bounding box center [397, 237] width 38 height 38
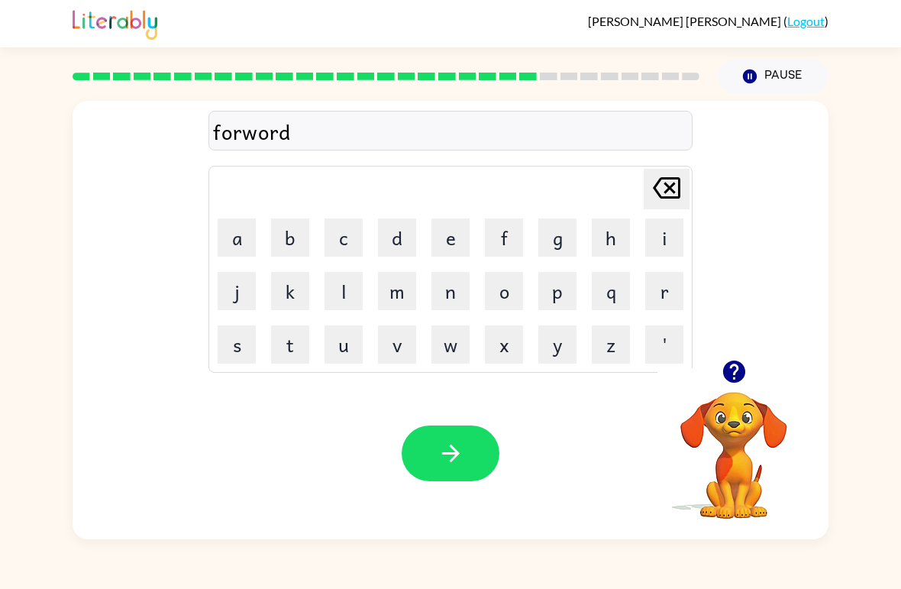
click at [447, 458] on icon "button" at bounding box center [450, 453] width 27 height 27
click at [666, 288] on button "r" at bounding box center [664, 291] width 38 height 38
click at [456, 240] on button "e" at bounding box center [450, 237] width 38 height 38
click at [360, 285] on button "l" at bounding box center [343, 291] width 38 height 38
click at [449, 250] on button "e" at bounding box center [450, 237] width 38 height 38
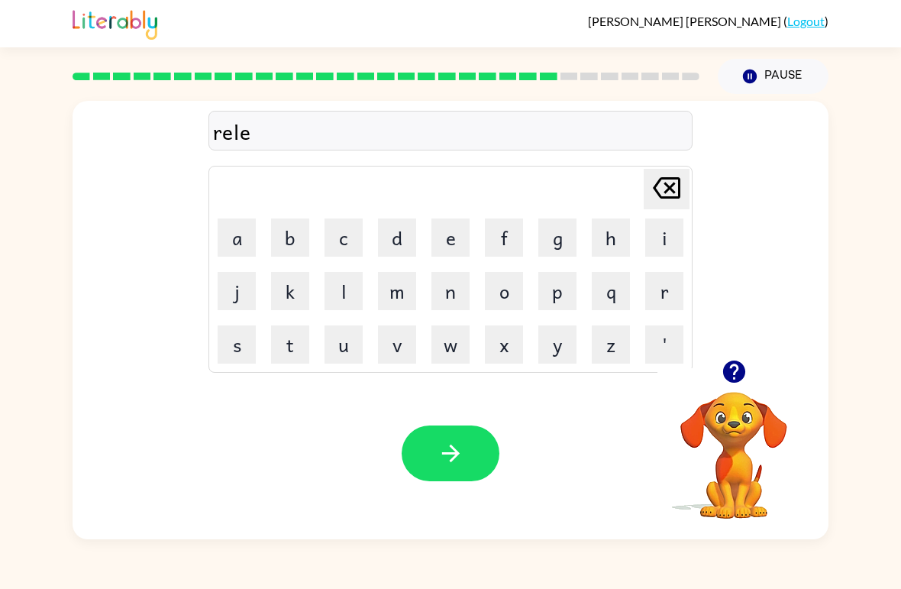
click at [669, 237] on button "i" at bounding box center [664, 237] width 38 height 38
click at [663, 282] on button "r" at bounding box center [664, 291] width 38 height 38
click at [463, 234] on button "e" at bounding box center [450, 237] width 38 height 38
click at [402, 243] on button "d" at bounding box center [397, 237] width 38 height 38
click at [467, 444] on button "button" at bounding box center [451, 453] width 98 height 56
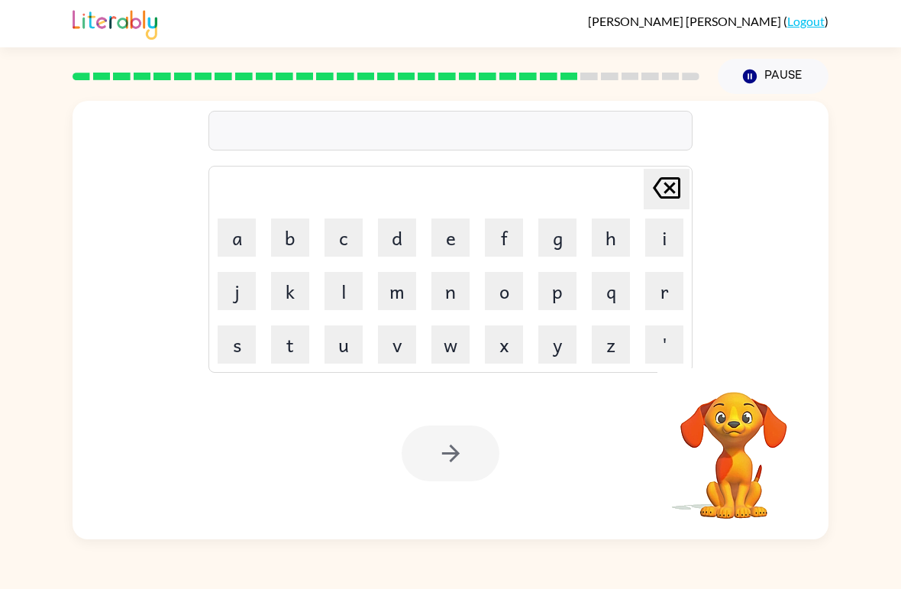
click at [566, 234] on button "g" at bounding box center [557, 237] width 38 height 38
click at [532, 288] on td "p" at bounding box center [557, 291] width 52 height 52
click at [508, 307] on button "o" at bounding box center [504, 291] width 38 height 38
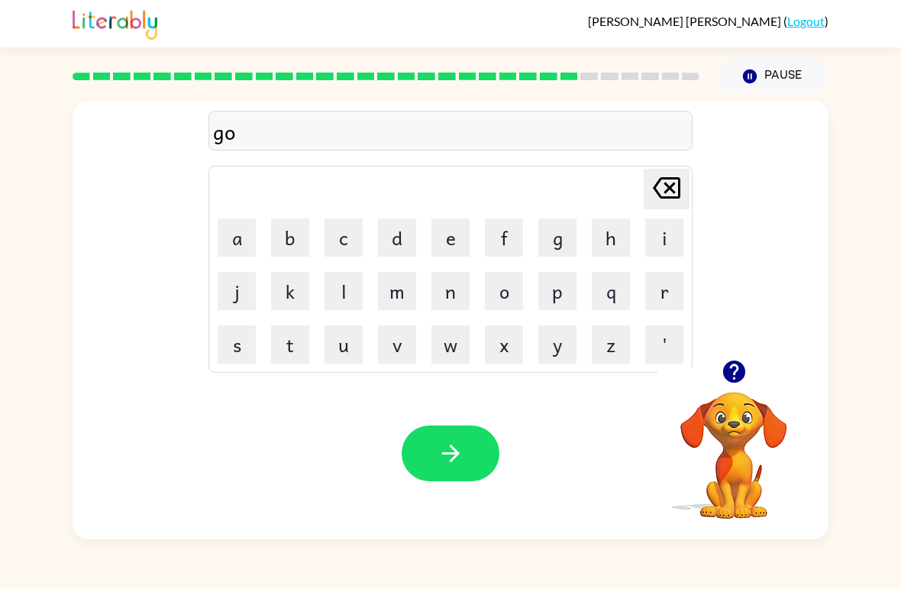
click at [287, 234] on button "b" at bounding box center [290, 237] width 38 height 38
click at [347, 286] on button "l" at bounding box center [343, 291] width 38 height 38
click at [651, 240] on button "i" at bounding box center [664, 237] width 38 height 38
click at [456, 309] on button "n" at bounding box center [450, 291] width 38 height 38
click at [473, 480] on button "button" at bounding box center [451, 453] width 98 height 56
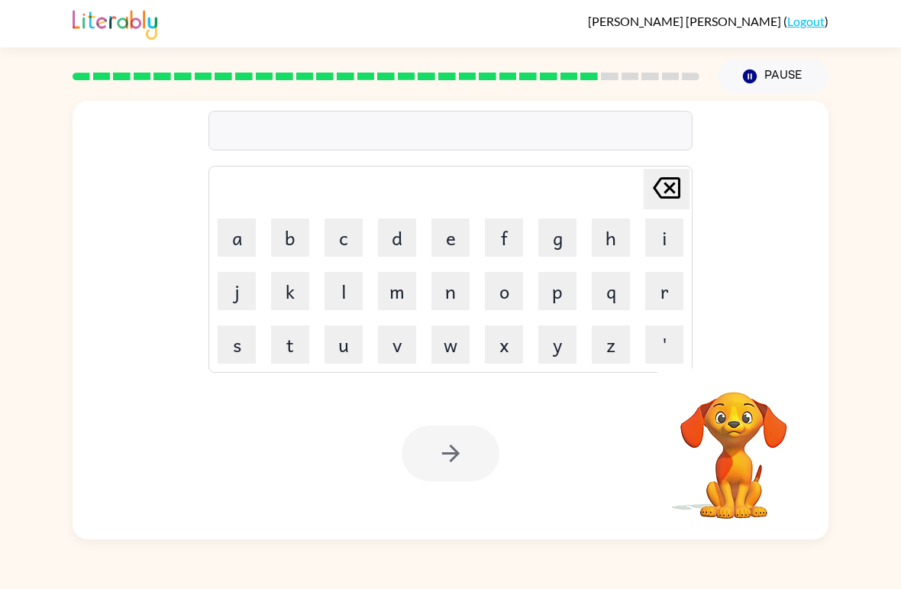
click at [332, 282] on button "l" at bounding box center [343, 291] width 38 height 38
click at [500, 286] on button "o" at bounding box center [504, 291] width 38 height 38
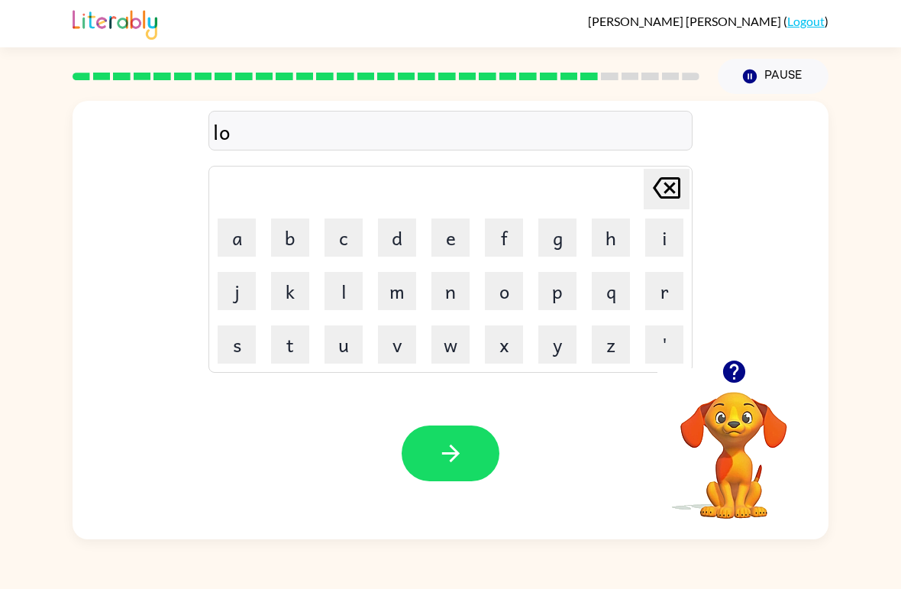
click at [404, 289] on button "m" at bounding box center [397, 291] width 38 height 38
click at [406, 245] on button "d" at bounding box center [397, 237] width 38 height 38
click at [670, 188] on icon at bounding box center [666, 187] width 27 height 21
click at [298, 231] on button "b" at bounding box center [290, 237] width 38 height 38
click at [738, 380] on icon "button" at bounding box center [733, 371] width 22 height 22
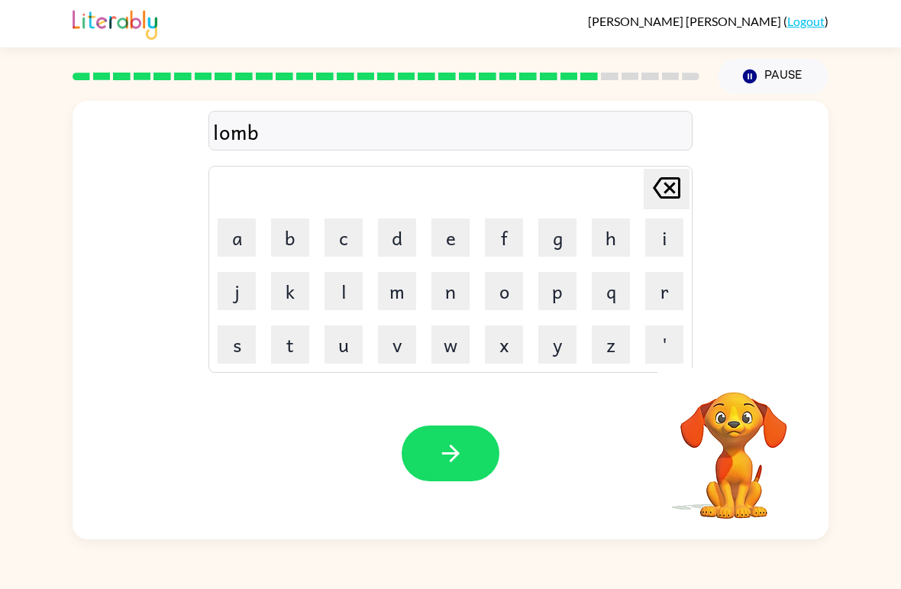
click at [443, 239] on button "e" at bounding box center [450, 237] width 38 height 38
click at [679, 291] on button "r" at bounding box center [664, 291] width 38 height 38
click at [223, 299] on button "j" at bounding box center [237, 291] width 38 height 38
click at [245, 248] on button "a" at bounding box center [237, 237] width 38 height 38
click at [558, 288] on button "p" at bounding box center [557, 291] width 38 height 38
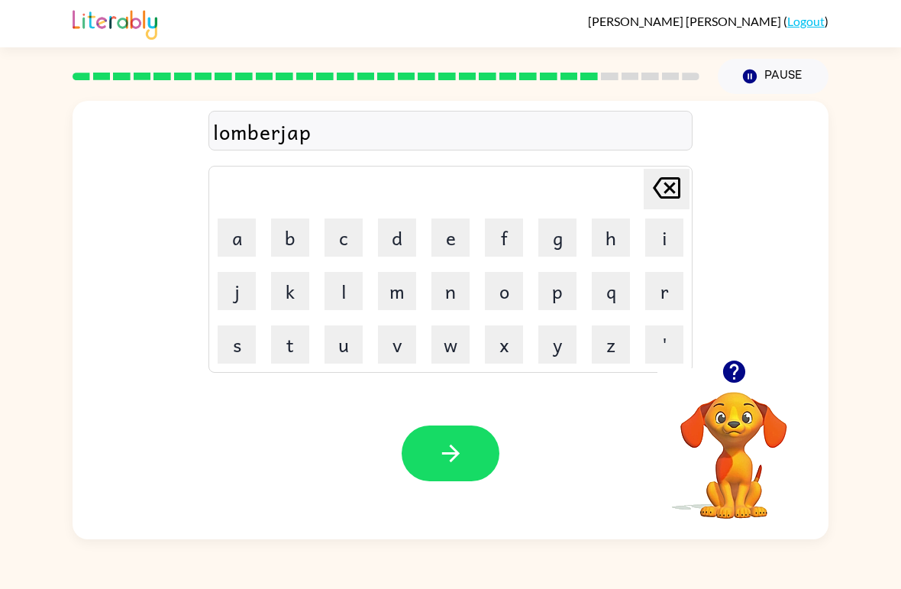
click at [466, 437] on button "button" at bounding box center [451, 453] width 98 height 56
click at [557, 291] on button "p" at bounding box center [557, 291] width 38 height 38
click at [451, 239] on button "e" at bounding box center [450, 237] width 38 height 38
click at [665, 281] on button "r" at bounding box center [664, 291] width 38 height 38
click at [234, 337] on button "s" at bounding box center [237, 344] width 38 height 38
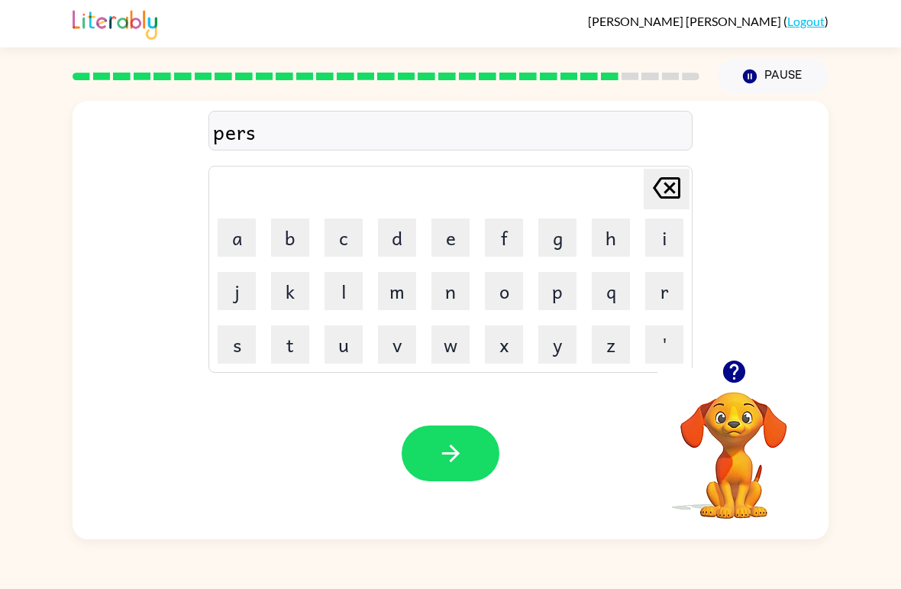
click at [458, 454] on icon "button" at bounding box center [450, 453] width 18 height 18
click at [221, 342] on button "s" at bounding box center [237, 344] width 38 height 38
click at [666, 249] on button "i" at bounding box center [664, 237] width 38 height 38
click at [670, 191] on icon at bounding box center [666, 187] width 27 height 21
click at [669, 190] on icon at bounding box center [666, 187] width 27 height 21
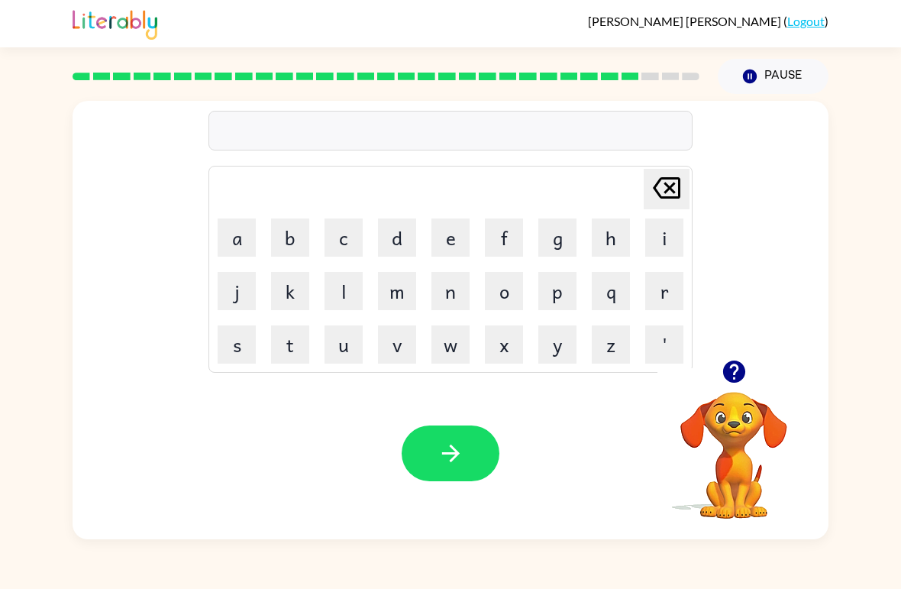
click at [622, 329] on button "z" at bounding box center [611, 344] width 38 height 38
click at [663, 224] on button "i" at bounding box center [664, 237] width 38 height 38
click at [465, 289] on button "n" at bounding box center [450, 291] width 38 height 38
click at [459, 450] on icon "button" at bounding box center [450, 453] width 27 height 27
click at [241, 343] on button "s" at bounding box center [237, 344] width 38 height 38
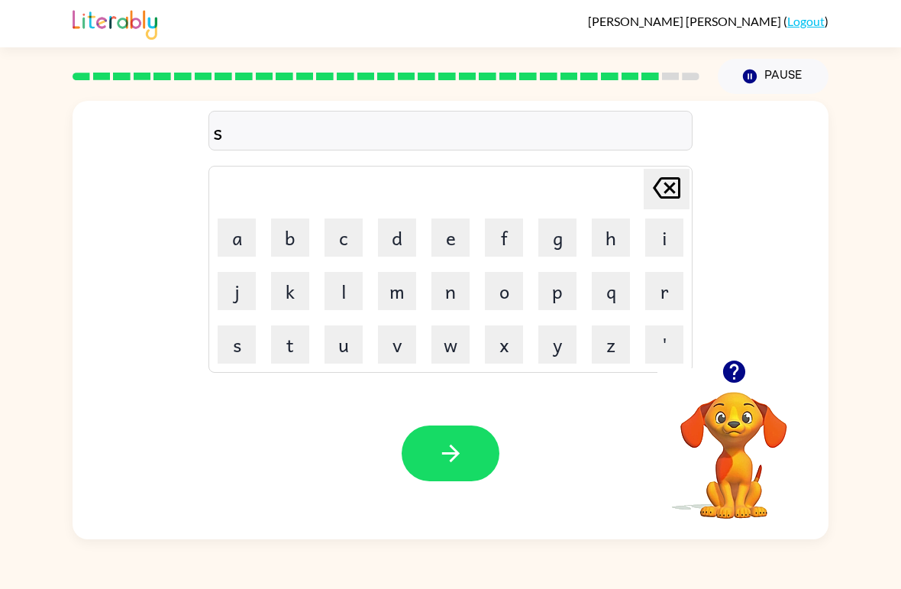
click at [505, 295] on button "o" at bounding box center [504, 291] width 38 height 38
click at [350, 289] on button "l" at bounding box center [343, 291] width 38 height 38
click at [400, 350] on button "v" at bounding box center [397, 344] width 38 height 38
click at [440, 244] on button "e" at bounding box center [450, 237] width 38 height 38
click at [735, 374] on icon "button" at bounding box center [733, 371] width 22 height 22
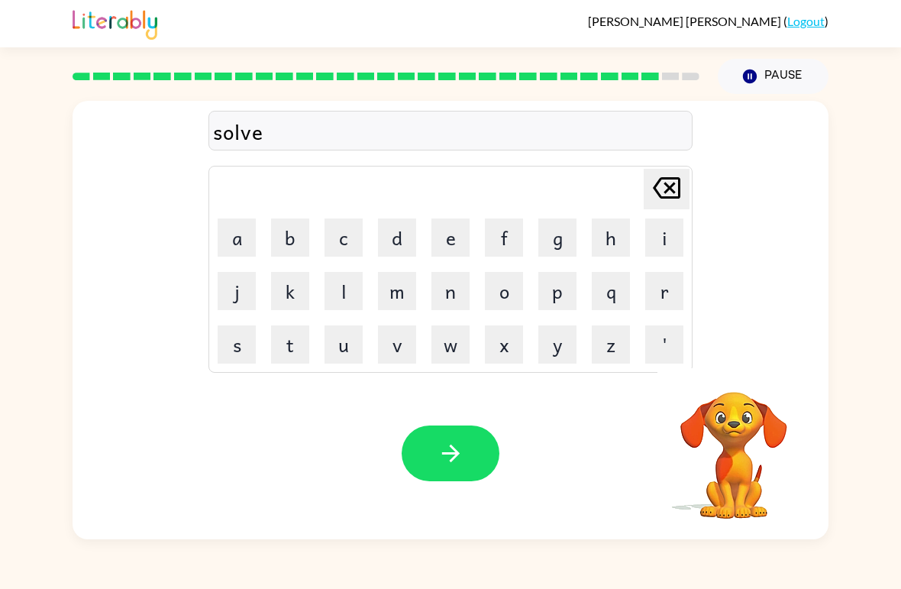
click at [661, 289] on button "r" at bounding box center [664, 291] width 38 height 38
click at [447, 345] on button "w" at bounding box center [450, 344] width 38 height 38
click at [669, 185] on icon "[PERSON_NAME] last character input" at bounding box center [666, 187] width 37 height 37
click at [349, 347] on button "u" at bounding box center [343, 344] width 38 height 38
click at [666, 191] on icon at bounding box center [666, 187] width 27 height 21
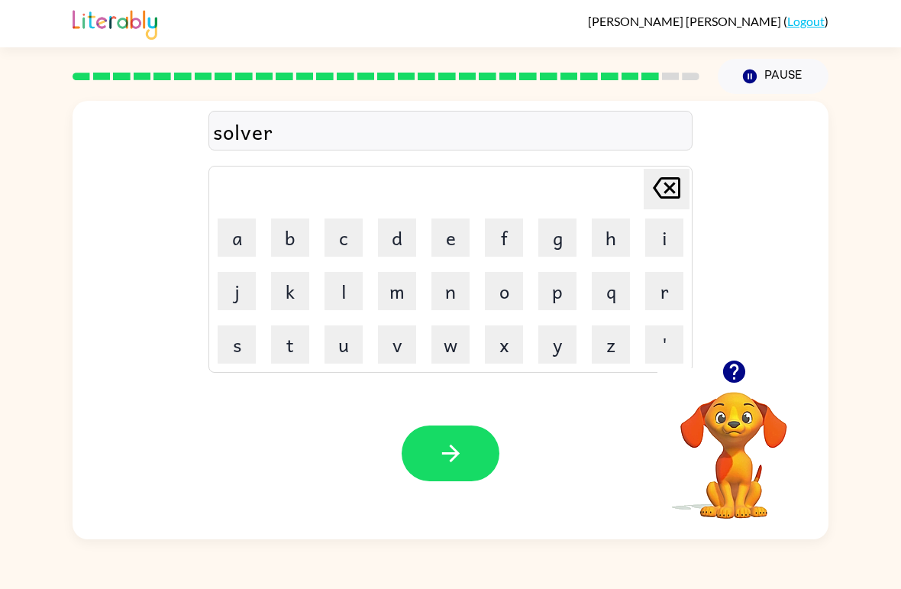
click at [345, 340] on button "u" at bounding box center [343, 344] width 38 height 38
click at [444, 241] on button "e" at bounding box center [450, 237] width 38 height 38
click at [650, 301] on button "r" at bounding box center [664, 291] width 38 height 38
click at [448, 445] on icon "button" at bounding box center [450, 453] width 27 height 27
click at [347, 340] on button "u" at bounding box center [343, 344] width 38 height 38
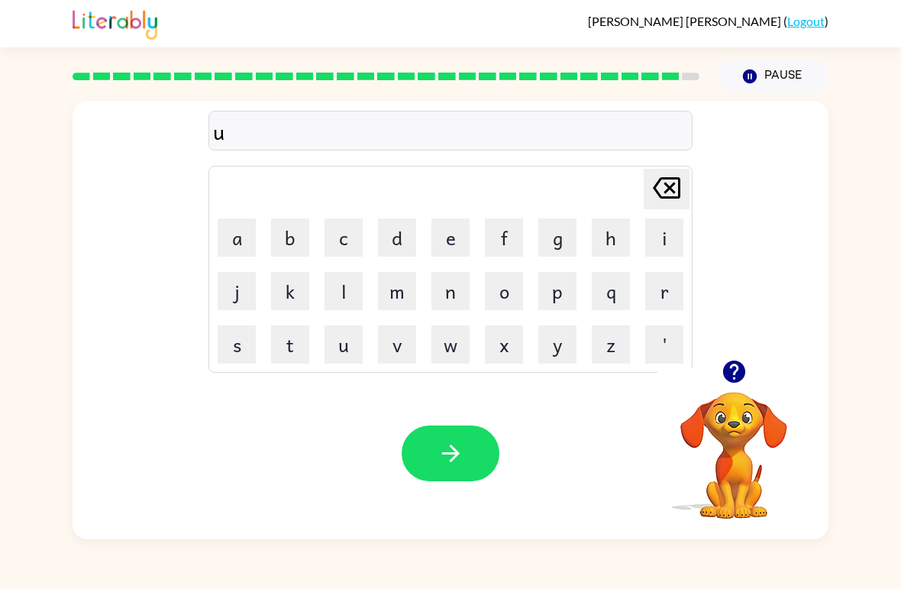
click at [450, 289] on button "n" at bounding box center [450, 291] width 38 height 38
click at [519, 292] on button "o" at bounding box center [504, 291] width 38 height 38
click at [655, 286] on button "r" at bounding box center [664, 291] width 38 height 38
click at [519, 243] on button "f" at bounding box center [504, 237] width 38 height 38
click at [657, 290] on button "r" at bounding box center [664, 291] width 38 height 38
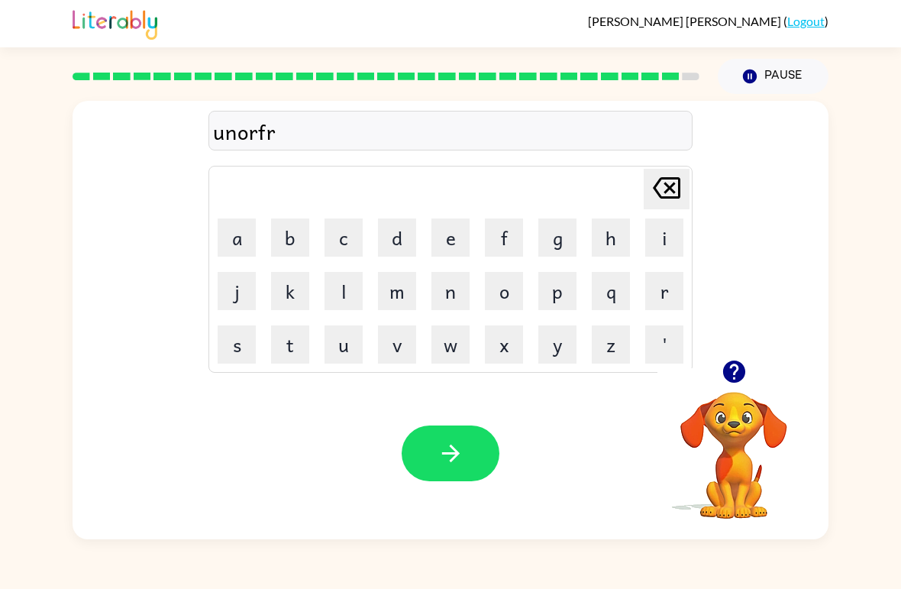
click at [465, 241] on button "e" at bounding box center [450, 237] width 38 height 38
click at [668, 237] on button "i" at bounding box center [664, 237] width 38 height 38
click at [399, 240] on button "d" at bounding box center [397, 237] width 38 height 38
click at [486, 437] on button "button" at bounding box center [451, 453] width 98 height 56
